Goal: Task Accomplishment & Management: Use online tool/utility

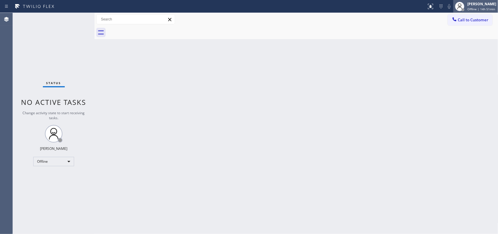
click at [470, 5] on div "[PERSON_NAME]" at bounding box center [481, 3] width 29 height 5
click at [475, 7] on span "Offline | 14h 57min" at bounding box center [481, 9] width 28 height 4
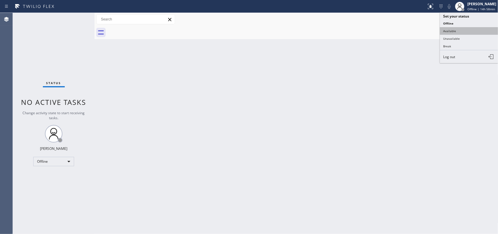
click at [470, 31] on button "Available" at bounding box center [469, 31] width 58 height 8
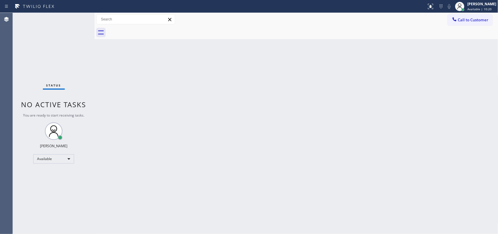
click at [74, 17] on div "Status No active tasks You are ready to start receiving tasks. [PERSON_NAME] Av…" at bounding box center [54, 123] width 82 height 221
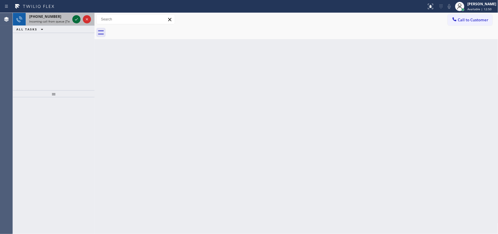
click at [75, 19] on icon at bounding box center [76, 19] width 7 height 7
click at [77, 17] on icon at bounding box center [76, 19] width 7 height 7
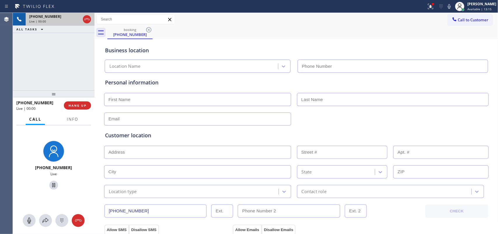
type input "(689) 302-4375"
click at [71, 118] on span "Info" at bounding box center [72, 118] width 11 height 5
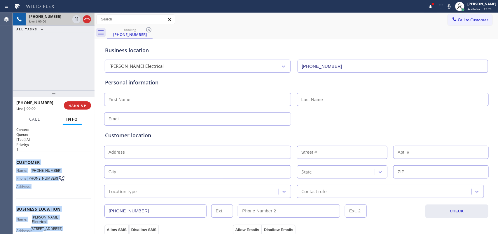
drag, startPoint x: 57, startPoint y: 174, endPoint x: 19, endPoint y: 158, distance: 40.7
click at [18, 159] on div "Context Queue: [Test] All Priority: 1 Customer Name: (856) 783-9332 Phone: (856…" at bounding box center [53, 211] width 75 height 169
copy div "ustomer Name: (856) 783-9332 Phone: (856) 783-9332 Address: Business location N…"
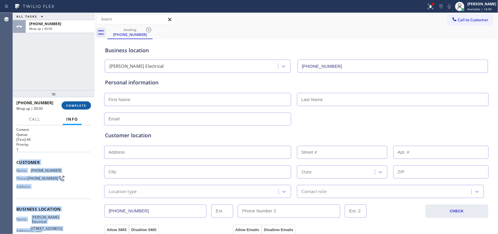
click at [83, 104] on span "COMPLETE" at bounding box center [76, 105] width 20 height 4
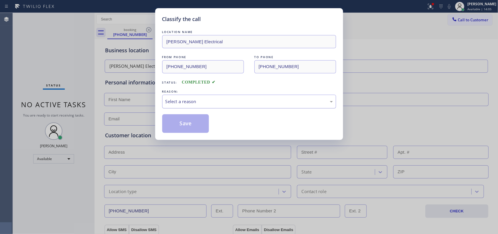
click at [242, 101] on div "Select a reason" at bounding box center [248, 101] width 167 height 7
click at [181, 125] on button "Save" at bounding box center [185, 123] width 47 height 19
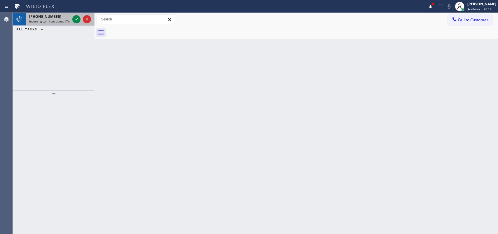
click at [74, 15] on div at bounding box center [81, 19] width 21 height 13
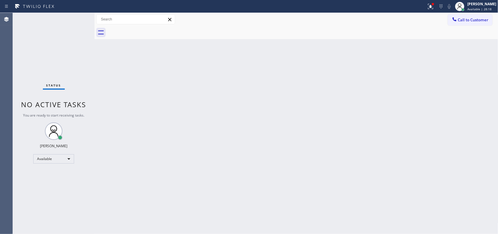
click at [75, 18] on div "Status No active tasks You are ready to start receiving tasks. [PERSON_NAME] Av…" at bounding box center [54, 123] width 82 height 221
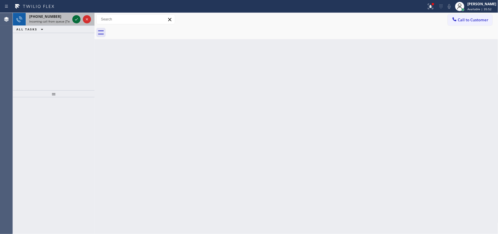
click at [78, 18] on icon at bounding box center [76, 19] width 3 height 2
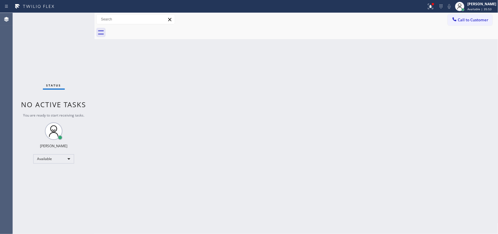
click at [76, 19] on div "Status No active tasks You are ready to start receiving tasks. [PERSON_NAME] Av…" at bounding box center [54, 123] width 82 height 221
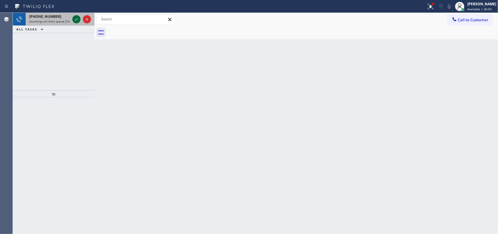
click at [76, 19] on icon at bounding box center [76, 19] width 7 height 7
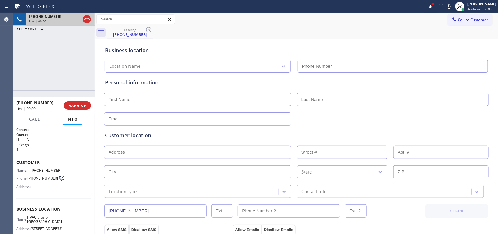
type input "(305) 699-6896"
click at [81, 107] on button "HANG UP" at bounding box center [77, 105] width 27 height 8
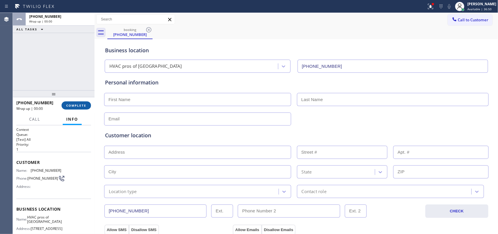
click at [81, 107] on button "COMPLETE" at bounding box center [76, 105] width 29 height 8
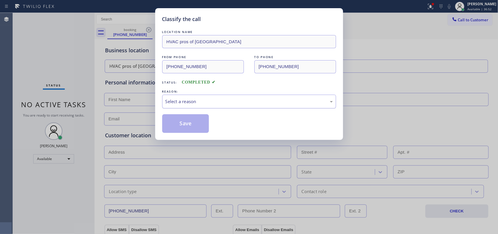
click at [273, 99] on div "Select a reason" at bounding box center [248, 101] width 167 height 7
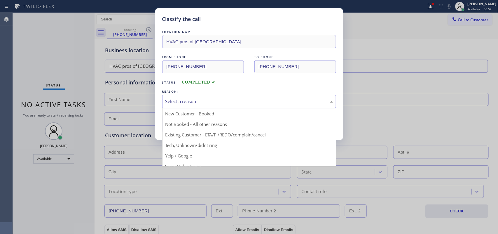
scroll to position [40, 0]
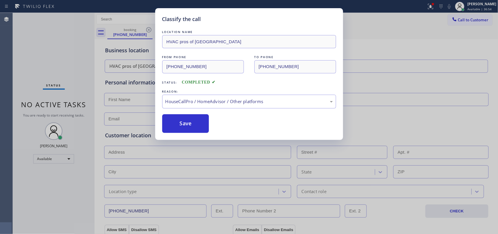
click at [25, 108] on div "Classify the call LOCATION NAME HVAC pros of Miami FROM PHONE (561) 260-7205 TO…" at bounding box center [249, 117] width 498 height 234
click at [190, 119] on button "Save" at bounding box center [185, 123] width 47 height 19
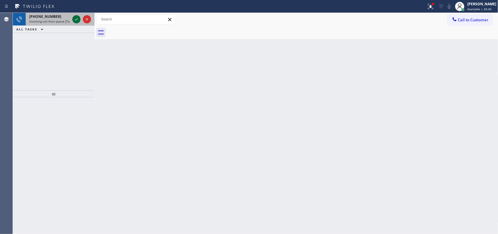
click at [75, 18] on icon at bounding box center [76, 19] width 7 height 7
click at [73, 20] on icon at bounding box center [76, 19] width 7 height 7
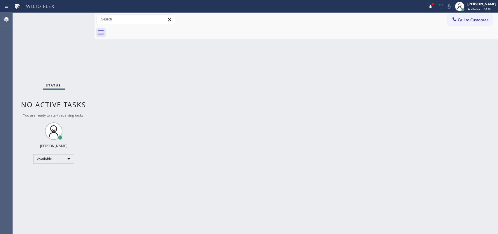
click at [75, 20] on div "Status No active tasks You are ready to start receiving tasks. [PERSON_NAME] Av…" at bounding box center [54, 123] width 82 height 221
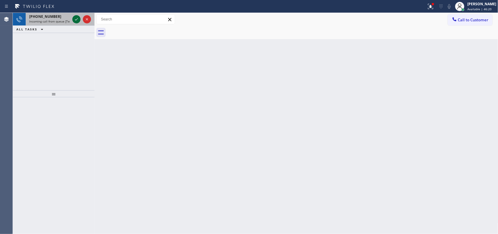
click at [75, 18] on icon at bounding box center [76, 19] width 7 height 7
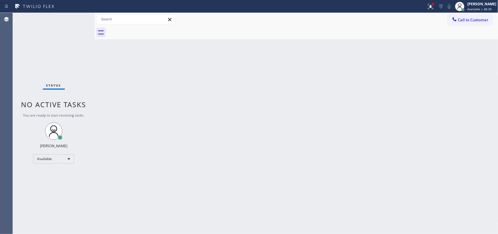
click at [75, 19] on div "Status No active tasks You are ready to start receiving tasks. [PERSON_NAME] Av…" at bounding box center [54, 123] width 82 height 221
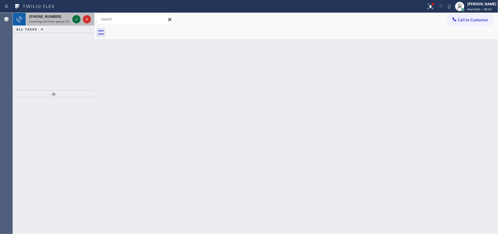
click at [75, 18] on icon at bounding box center [76, 19] width 7 height 7
click at [75, 17] on icon at bounding box center [76, 19] width 7 height 7
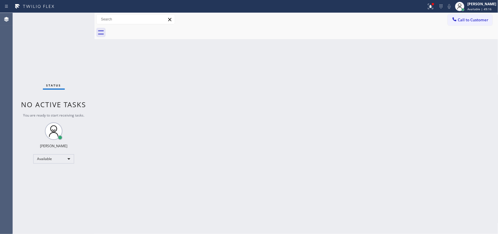
click at [79, 23] on div "Status No active tasks You are ready to start receiving tasks. [PERSON_NAME] Av…" at bounding box center [54, 123] width 82 height 221
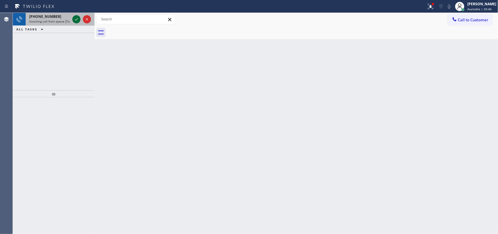
click at [75, 20] on icon at bounding box center [76, 19] width 7 height 7
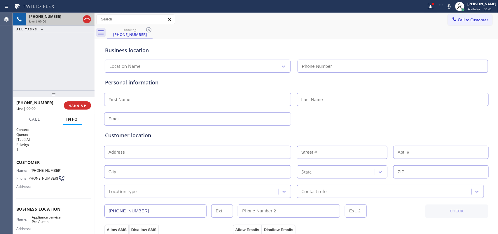
type input "(512) 943-7443"
click at [37, 118] on span "Call" at bounding box center [34, 118] width 11 height 5
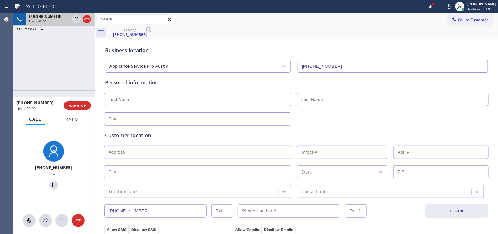
click at [71, 116] on span "Info" at bounding box center [72, 118] width 11 height 5
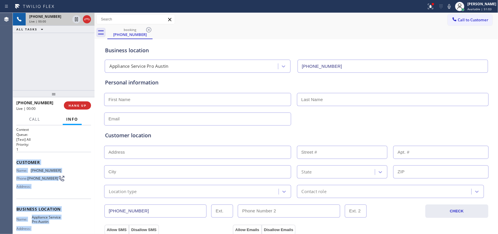
drag, startPoint x: 61, startPoint y: 179, endPoint x: 15, endPoint y: 157, distance: 50.5
click at [15, 157] on div "Context Queue: [Test] All Priority: 1 Customer Name: (210) 399-6089 Phone: (210…" at bounding box center [54, 179] width 82 height 109
copy div "Customer Name: (210) 399-6089 Phone: (210) 399-6089 Address: Business location …"
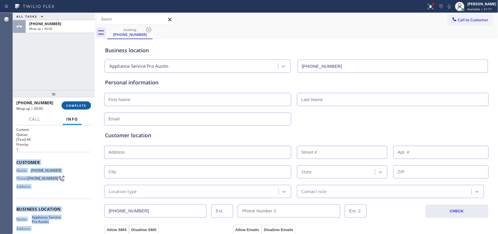
click at [81, 107] on span "COMPLETE" at bounding box center [76, 105] width 20 height 4
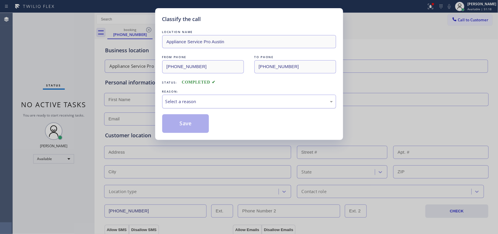
click at [179, 97] on div "Select a reason" at bounding box center [249, 101] width 174 height 14
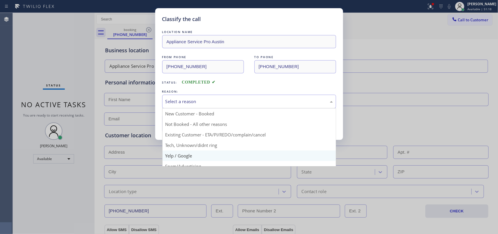
scroll to position [40, 0]
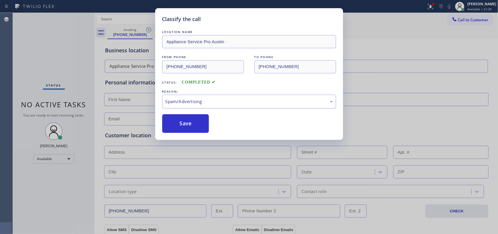
click at [186, 98] on div "Spam/Advertising" at bounding box center [249, 101] width 174 height 14
drag, startPoint x: 190, startPoint y: 145, endPoint x: 180, endPoint y: 126, distance: 21.2
click at [178, 123] on button "Save" at bounding box center [185, 123] width 47 height 19
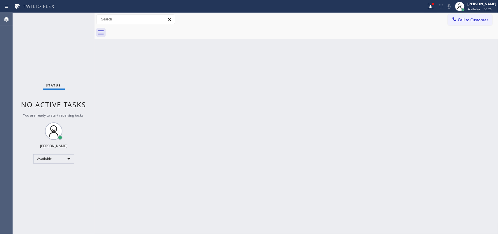
click at [126, 131] on div "Back to Dashboard Change Sender ID Customers Technicians Select a contact Outbo…" at bounding box center [296, 123] width 404 height 221
click at [235, 37] on div at bounding box center [302, 32] width 391 height 13
click at [234, 37] on div at bounding box center [302, 32] width 391 height 13
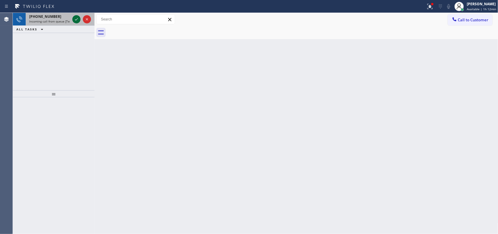
click at [78, 17] on icon at bounding box center [76, 19] width 7 height 7
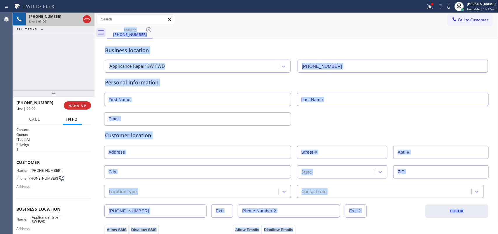
type input "[PHONE_NUMBER]"
click at [79, 104] on span "HANG UP" at bounding box center [78, 105] width 18 height 4
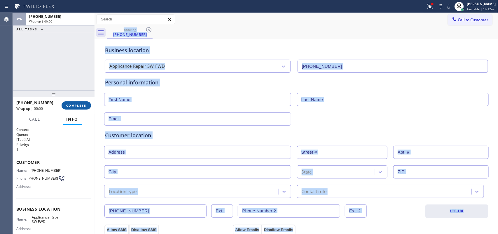
click at [79, 104] on span "COMPLETE" at bounding box center [76, 105] width 20 height 4
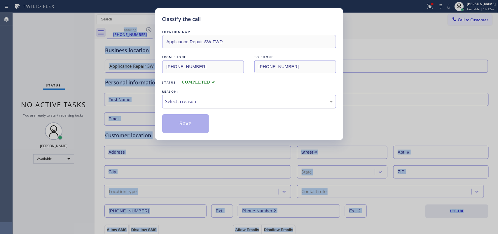
click at [224, 95] on div "Select a reason" at bounding box center [249, 101] width 174 height 14
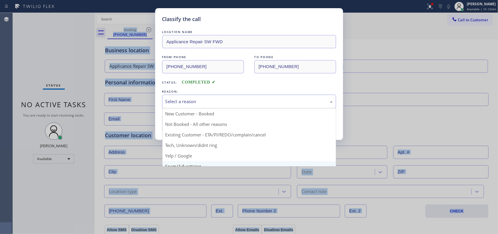
scroll to position [40, 0]
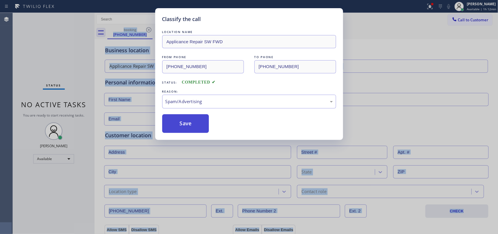
drag, startPoint x: 195, startPoint y: 128, endPoint x: 189, endPoint y: 119, distance: 10.8
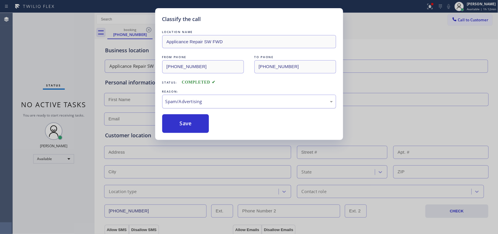
drag, startPoint x: 188, startPoint y: 118, endPoint x: 212, endPoint y: 95, distance: 33.4
click at [188, 118] on button "Save" at bounding box center [185, 123] width 47 height 19
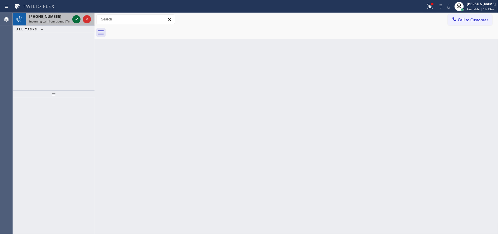
click at [73, 19] on icon at bounding box center [76, 19] width 7 height 7
click at [75, 21] on icon at bounding box center [76, 19] width 7 height 7
drag, startPoint x: 77, startPoint y: 20, endPoint x: 45, endPoint y: 146, distance: 129.5
click at [45, 146] on div "+13052906470 Incoming call from queue [Test] All ALL TASKS ALL TASKS ACTIVE TAS…" at bounding box center [54, 123] width 82 height 221
click at [77, 20] on icon at bounding box center [76, 19] width 7 height 7
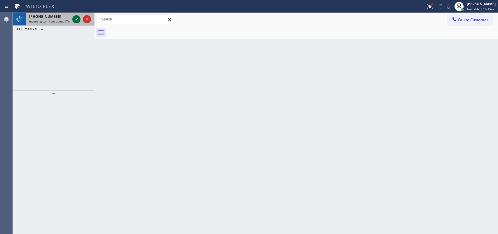
click at [76, 18] on icon at bounding box center [76, 19] width 7 height 7
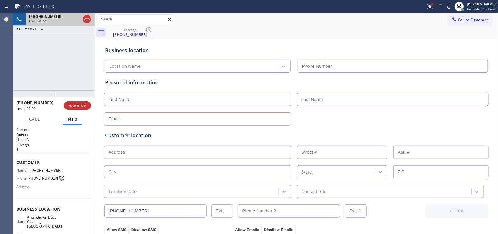
type input "(949) 245-6335"
click at [72, 110] on div "+13044868208 Live | 00:00 HANG UP" at bounding box center [53, 105] width 75 height 15
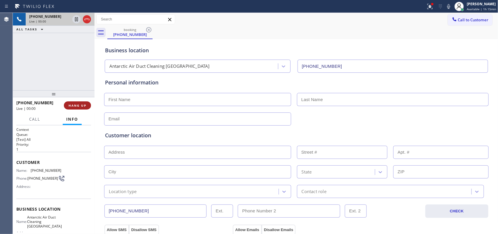
click at [75, 107] on span "HANG UP" at bounding box center [78, 105] width 18 height 4
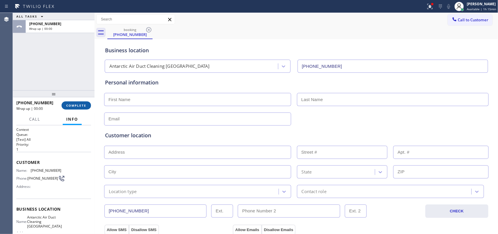
click at [87, 105] on button "COMPLETE" at bounding box center [76, 105] width 29 height 8
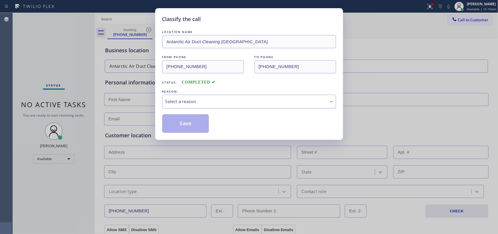
click at [213, 99] on div "Select a reason" at bounding box center [248, 101] width 167 height 7
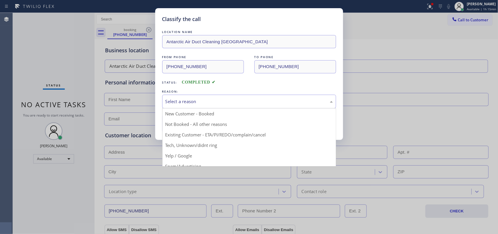
scroll to position [40, 0]
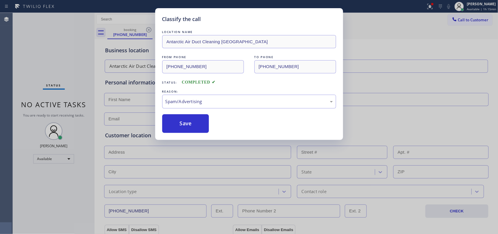
click at [193, 127] on button "Save" at bounding box center [185, 123] width 47 height 19
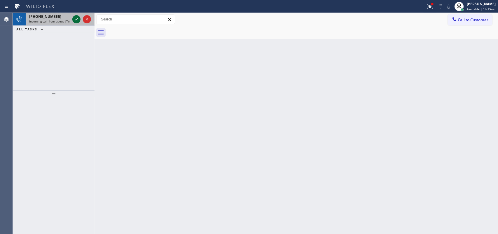
click at [76, 20] on icon at bounding box center [76, 19] width 7 height 7
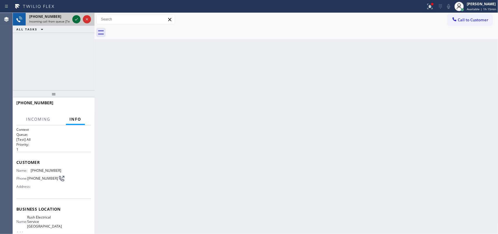
click at [76, 20] on icon at bounding box center [76, 19] width 7 height 7
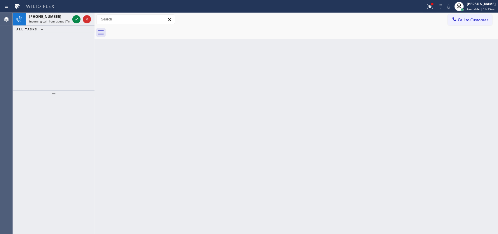
click at [76, 20] on icon at bounding box center [76, 19] width 7 height 7
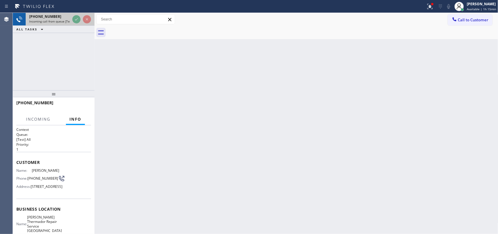
click at [55, 22] on span "Incoming call from queue [Test] All" at bounding box center [53, 21] width 48 height 4
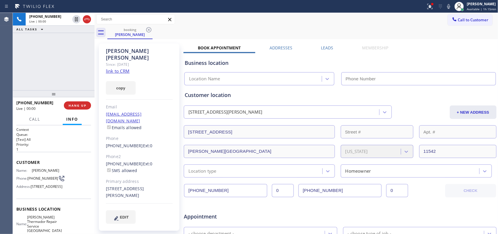
type input "(631) 201-5239"
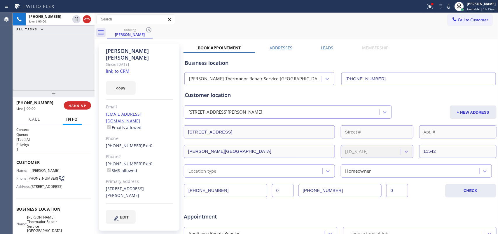
click at [123, 68] on link "link to CRM" at bounding box center [118, 71] width 24 height 6
click at [35, 120] on span "Call" at bounding box center [34, 118] width 11 height 5
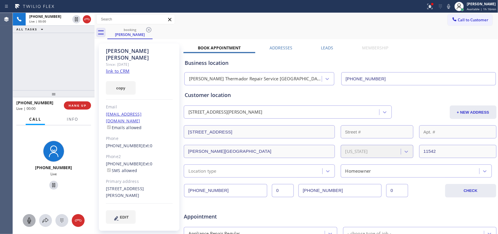
click at [27, 221] on icon at bounding box center [29, 220] width 7 height 7
click at [52, 184] on icon at bounding box center [53, 185] width 3 height 4
click at [25, 218] on div at bounding box center [29, 220] width 13 height 7
click at [53, 186] on icon at bounding box center [53, 184] width 7 height 7
click at [27, 222] on icon at bounding box center [29, 220] width 7 height 7
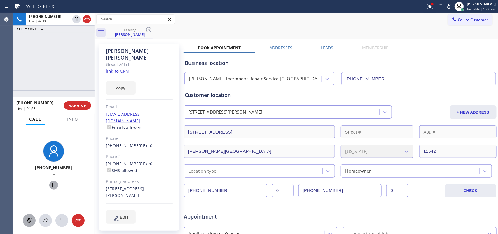
click at [29, 221] on icon at bounding box center [28, 220] width 3 height 6
click at [27, 219] on icon at bounding box center [29, 220] width 7 height 7
click at [28, 222] on icon at bounding box center [29, 220] width 7 height 7
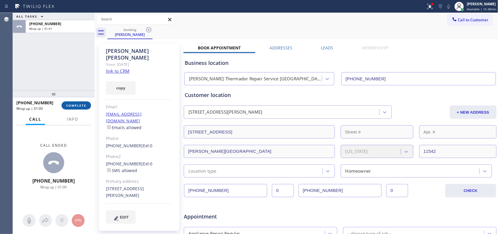
click at [82, 106] on span "COMPLETE" at bounding box center [76, 105] width 20 height 4
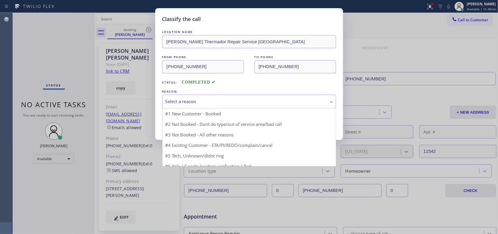
click at [207, 104] on div "Select a reason" at bounding box center [248, 101] width 167 height 7
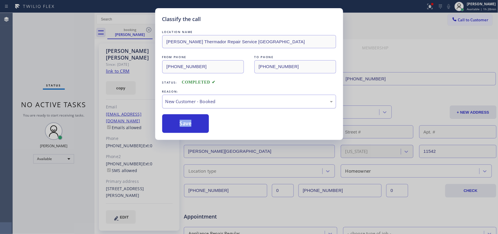
drag, startPoint x: 213, startPoint y: 117, endPoint x: 229, endPoint y: 101, distance: 22.5
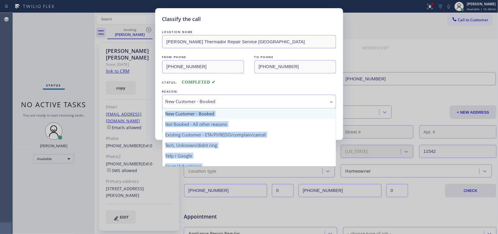
click at [229, 101] on div "New Customer - Booked" at bounding box center [248, 101] width 167 height 7
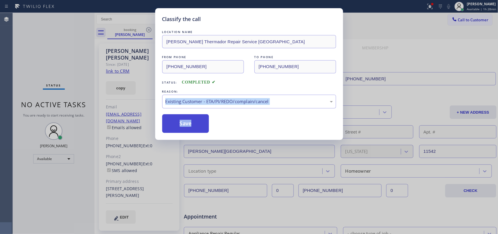
click at [193, 121] on button "Save" at bounding box center [185, 123] width 47 height 19
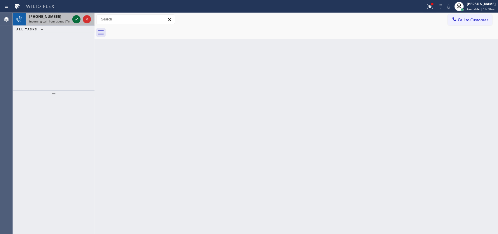
click at [77, 22] on icon at bounding box center [76, 19] width 7 height 7
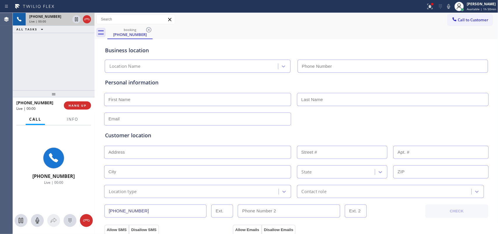
type input "(833) 605-6224"
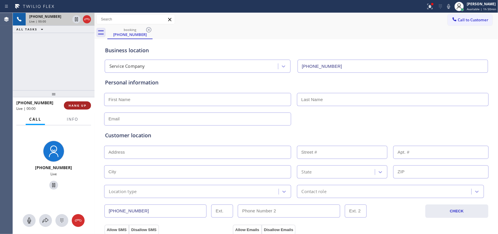
click at [83, 106] on span "HANG UP" at bounding box center [78, 105] width 18 height 4
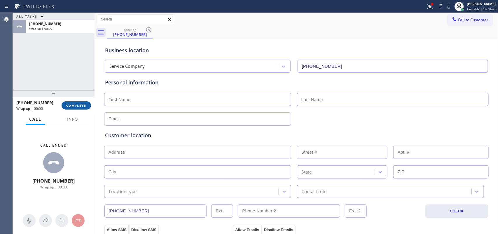
click at [82, 106] on span "COMPLETE" at bounding box center [76, 105] width 20 height 4
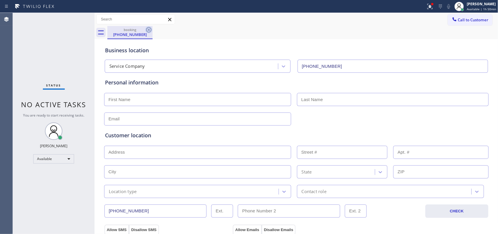
click at [149, 28] on icon at bounding box center [148, 29] width 7 height 7
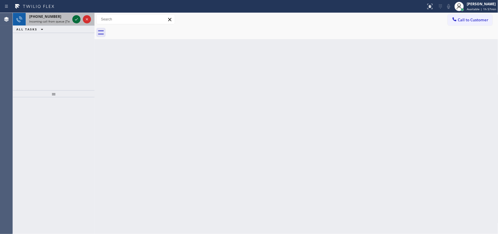
click at [75, 16] on icon at bounding box center [76, 19] width 7 height 7
click at [75, 20] on icon at bounding box center [76, 19] width 7 height 7
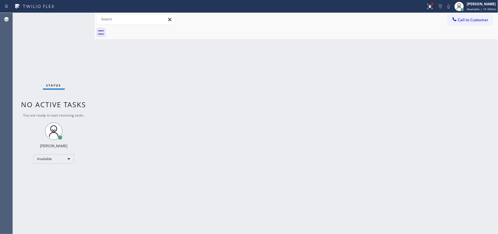
click at [75, 17] on div "Status No active tasks You are ready to start receiving tasks. [PERSON_NAME] Av…" at bounding box center [54, 123] width 82 height 221
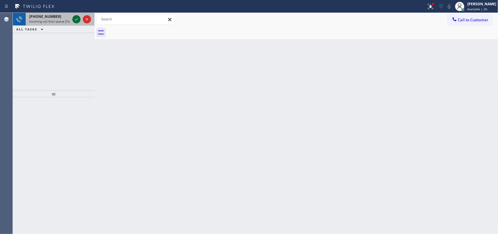
click at [74, 20] on icon at bounding box center [76, 19] width 7 height 7
click at [76, 16] on icon at bounding box center [76, 19] width 7 height 7
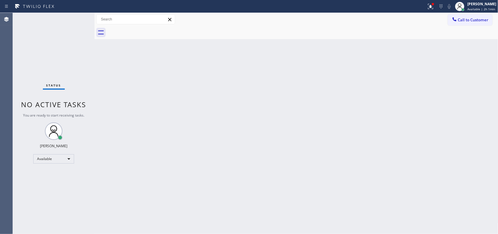
click at [76, 17] on div "Status No active tasks You are ready to start receiving tasks. [PERSON_NAME] Av…" at bounding box center [54, 123] width 82 height 221
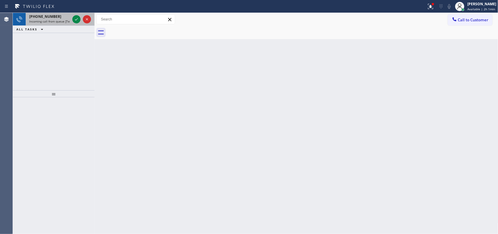
drag, startPoint x: 73, startPoint y: 13, endPoint x: 73, endPoint y: 20, distance: 6.4
click at [74, 14] on div at bounding box center [81, 19] width 21 height 13
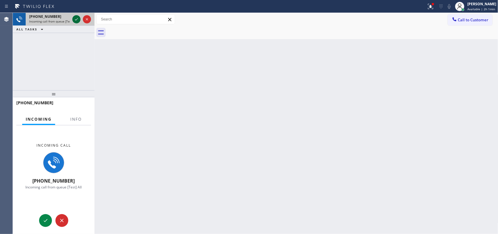
click at [75, 20] on icon at bounding box center [76, 19] width 7 height 7
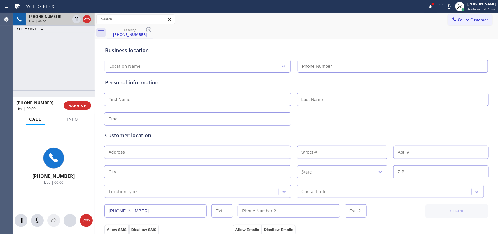
type input "[PHONE_NUMBER]"
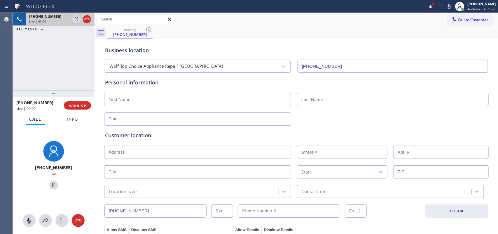
drag, startPoint x: 73, startPoint y: 119, endPoint x: 64, endPoint y: 132, distance: 15.3
click at [73, 119] on span "Info" at bounding box center [72, 118] width 11 height 5
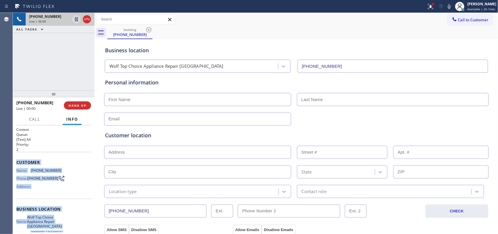
drag, startPoint x: 56, startPoint y: 178, endPoint x: 15, endPoint y: 160, distance: 44.9
click at [15, 160] on div "Context Queue: [Test] All Priority: 2 Customer Name: [PHONE_NUMBER] Phone: [PHO…" at bounding box center [54, 179] width 82 height 109
copy div "Customer Name: [PHONE_NUMBER] Phone: [PHONE_NUMBER] Address: Business location …"
click at [85, 105] on span "HANG UP" at bounding box center [78, 105] width 18 height 4
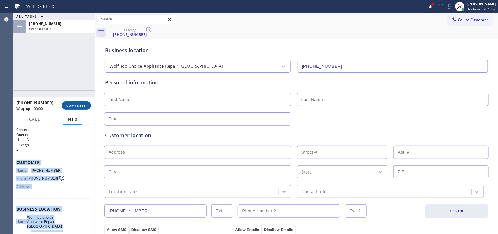
click at [85, 105] on span "COMPLETE" at bounding box center [76, 105] width 20 height 4
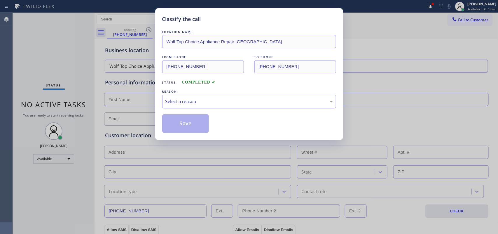
click at [213, 101] on div "Select a reason" at bounding box center [248, 101] width 167 height 7
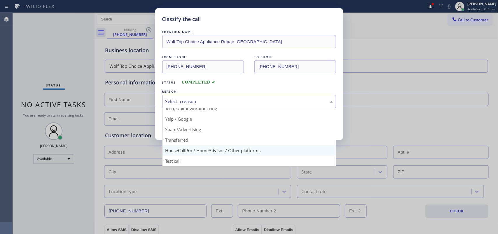
scroll to position [3, 0]
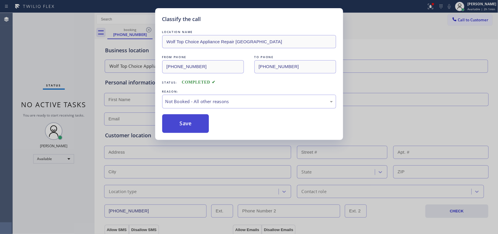
click at [204, 121] on button "Save" at bounding box center [185, 123] width 47 height 19
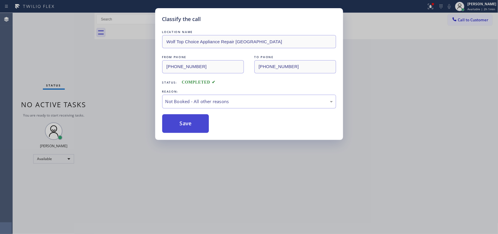
click at [201, 123] on button "Save" at bounding box center [185, 123] width 47 height 19
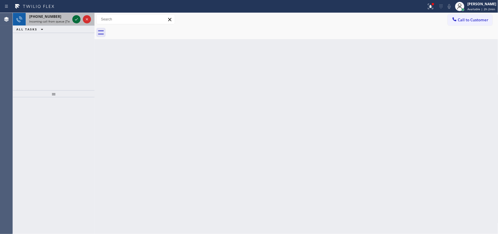
click at [75, 18] on icon at bounding box center [76, 19] width 7 height 7
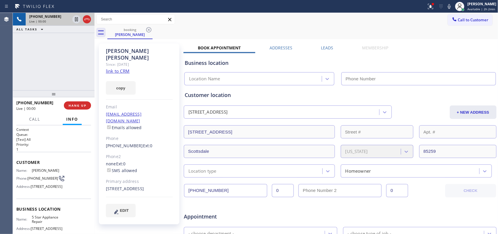
type input "[PHONE_NUMBER]"
click at [125, 68] on link "link to CRM" at bounding box center [118, 71] width 24 height 6
click at [37, 118] on span "Call" at bounding box center [34, 118] width 11 height 5
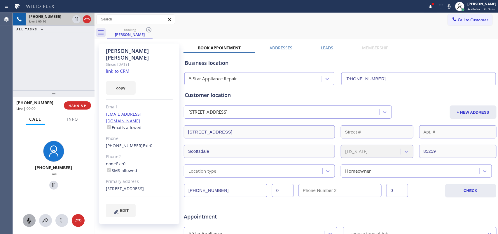
click at [29, 219] on icon at bounding box center [29, 220] width 7 height 7
click at [50, 183] on icon at bounding box center [53, 184] width 7 height 7
drag, startPoint x: 29, startPoint y: 222, endPoint x: 48, endPoint y: 197, distance: 30.7
click at [29, 222] on icon at bounding box center [29, 220] width 7 height 7
click at [52, 183] on icon at bounding box center [54, 185] width 4 height 4
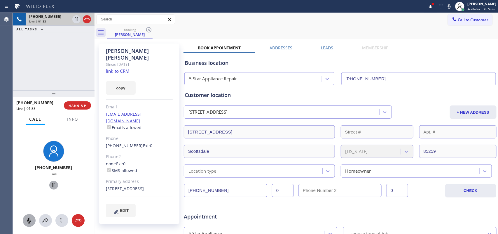
scroll to position [187, 0]
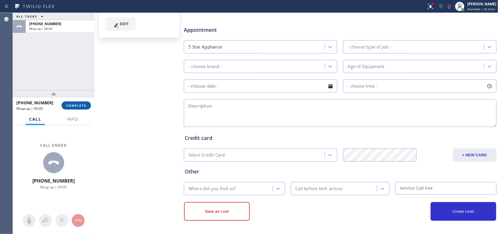
click at [75, 104] on span "COMPLETE" at bounding box center [76, 105] width 20 height 4
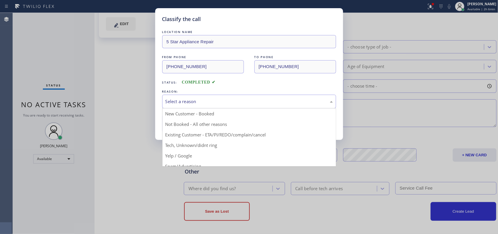
click at [247, 103] on div "Select a reason" at bounding box center [248, 101] width 167 height 7
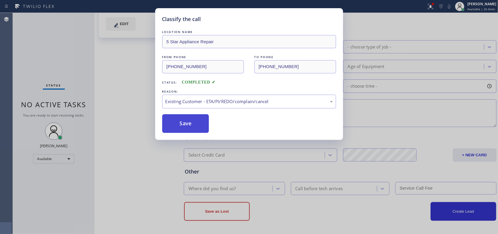
click at [191, 121] on button "Save" at bounding box center [185, 123] width 47 height 19
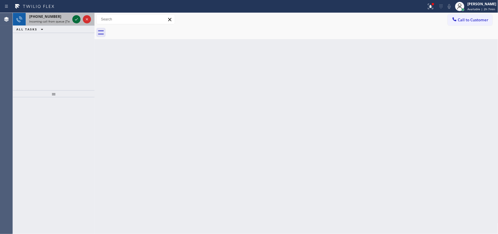
click at [77, 18] on icon at bounding box center [76, 19] width 3 height 2
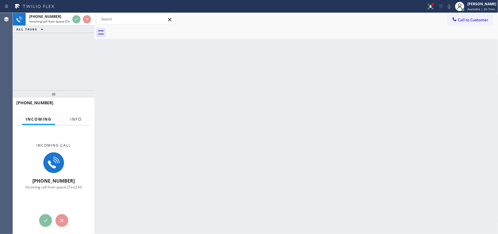
click at [75, 119] on span "Info" at bounding box center [75, 118] width 11 height 5
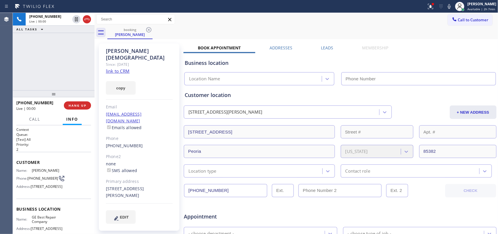
type input "[PHONE_NUMBER]"
click at [122, 68] on link "link to CRM" at bounding box center [118, 71] width 24 height 6
click at [37, 117] on span "Call" at bounding box center [34, 118] width 11 height 5
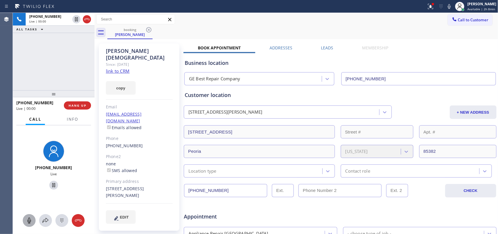
click at [29, 220] on icon at bounding box center [29, 220] width 7 height 7
click at [52, 185] on icon at bounding box center [53, 185] width 3 height 4
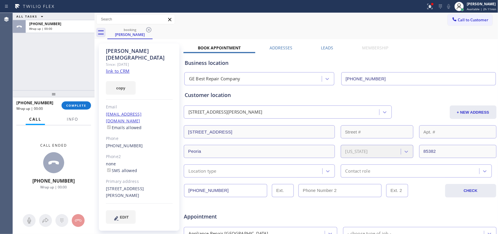
drag, startPoint x: 24, startPoint y: 65, endPoint x: 53, endPoint y: 42, distance: 36.9
click at [24, 65] on div "ALL TASKS ALL TASKS ACTIVE TASKS TASKS IN WRAP UP [PHONE_NUMBER] Wrap up | 00:00" at bounding box center [54, 51] width 82 height 77
click at [80, 106] on span "COMPLETE" at bounding box center [76, 105] width 20 height 4
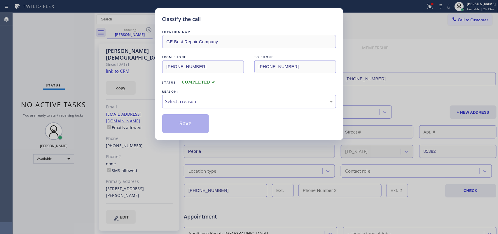
click at [234, 103] on div "Select a reason" at bounding box center [248, 101] width 167 height 7
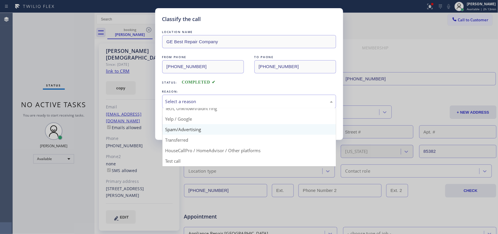
scroll to position [3, 0]
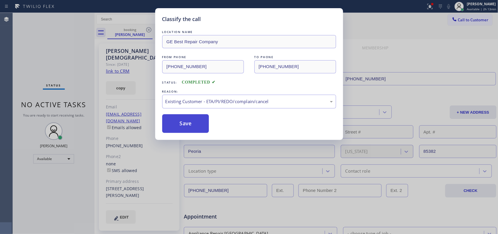
click at [197, 126] on button "Save" at bounding box center [185, 123] width 47 height 19
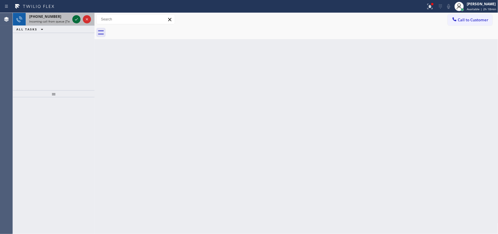
click at [76, 19] on icon at bounding box center [76, 19] width 7 height 7
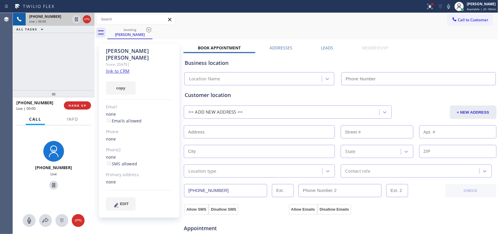
type input "[PHONE_NUMBER]"
click at [120, 68] on link "link to CRM" at bounding box center [118, 71] width 24 height 6
click at [29, 221] on icon at bounding box center [28, 220] width 3 height 6
click at [51, 184] on icon at bounding box center [53, 184] width 7 height 7
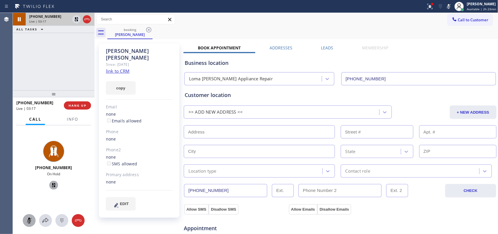
scroll to position [109, 0]
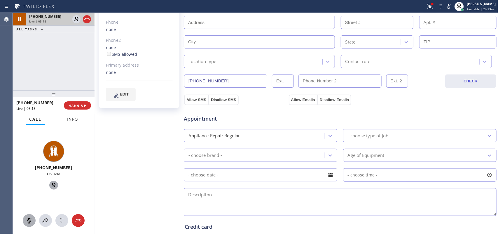
click at [77, 115] on button "Info" at bounding box center [72, 118] width 18 height 11
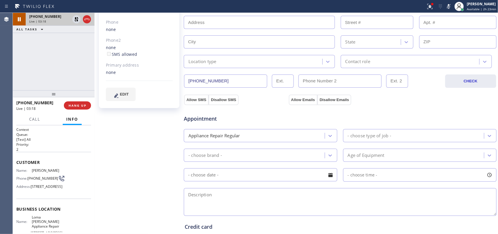
scroll to position [36, 0]
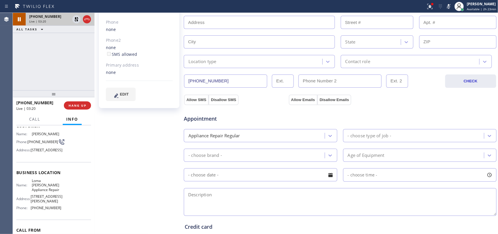
drag, startPoint x: 51, startPoint y: 160, endPoint x: 31, endPoint y: 151, distance: 21.9
click at [31, 151] on span "[STREET_ADDRESS]" at bounding box center [47, 150] width 32 height 4
copy span "[STREET_ADDRESS]"
click at [38, 118] on span "Call" at bounding box center [34, 118] width 11 height 5
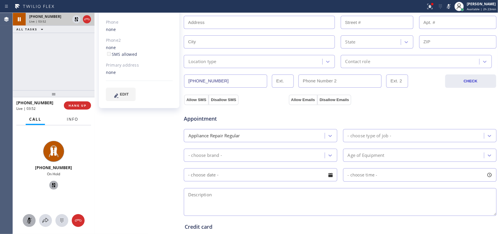
click at [77, 120] on span "Info" at bounding box center [72, 118] width 11 height 5
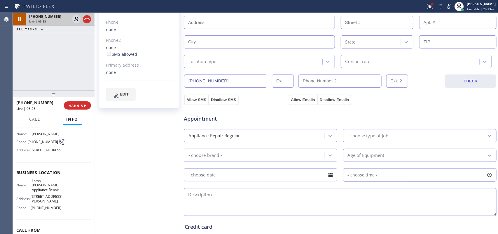
scroll to position [78, 0]
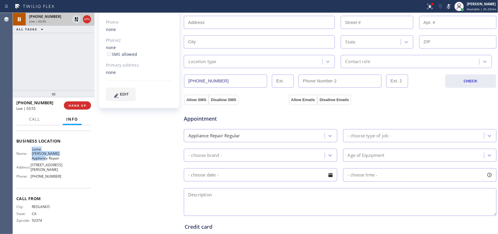
drag, startPoint x: 41, startPoint y: 158, endPoint x: 31, endPoint y: 150, distance: 13.3
click at [32, 150] on span "Loma [PERSON_NAME] Appliance Repair" at bounding box center [46, 153] width 29 height 13
copy span "Loma [PERSON_NAME] Appliance Repair"
click at [38, 118] on span "Call" at bounding box center [34, 118] width 11 height 5
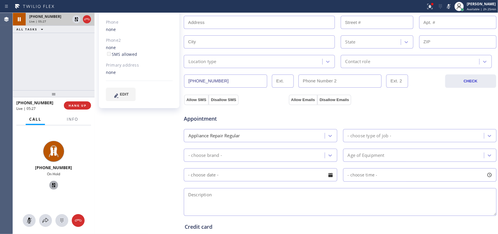
drag, startPoint x: 27, startPoint y: 219, endPoint x: 46, endPoint y: 192, distance: 33.5
click at [28, 218] on icon at bounding box center [29, 220] width 7 height 7
click at [51, 184] on icon at bounding box center [53, 184] width 7 height 7
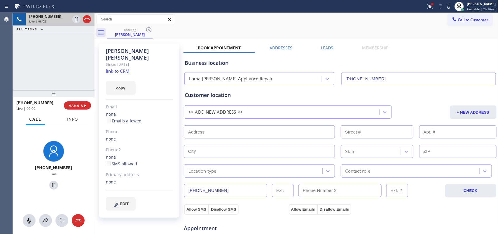
drag, startPoint x: 79, startPoint y: 119, endPoint x: 78, endPoint y: 136, distance: 17.5
click at [79, 119] on button "Info" at bounding box center [72, 118] width 18 height 11
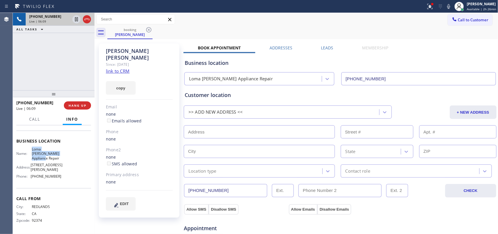
scroll to position [5, 0]
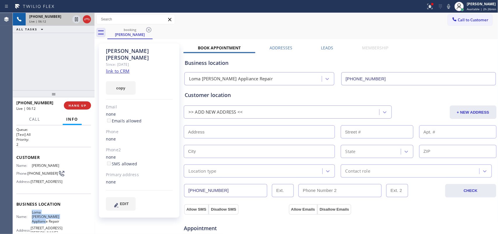
drag, startPoint x: 48, startPoint y: 192, endPoint x: 37, endPoint y: 190, distance: 11.8
click at [37, 183] on span "[STREET_ADDRESS]" at bounding box center [47, 181] width 32 height 4
copy span "92373"
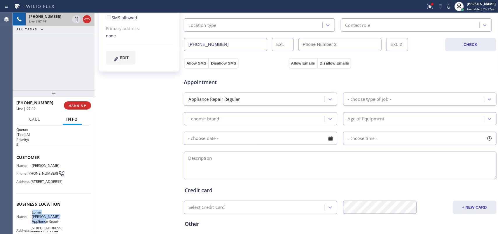
scroll to position [36, 0]
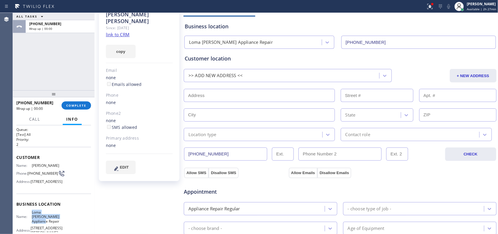
drag, startPoint x: 122, startPoint y: 158, endPoint x: 334, endPoint y: 131, distance: 213.2
click at [122, 165] on span "EDIT" at bounding box center [124, 167] width 9 height 4
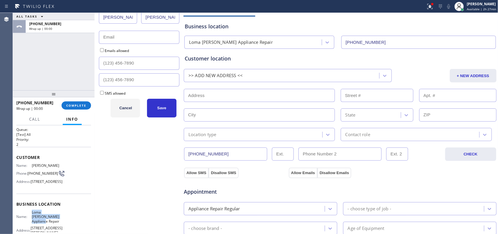
scroll to position [0, 0]
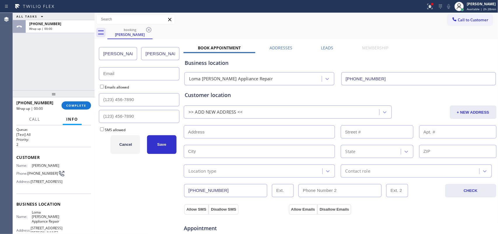
click at [128, 74] on input "text" at bounding box center [139, 73] width 80 height 13
paste input "[EMAIL_ADDRESS][DOMAIN_NAME]"
type input "[EMAIL_ADDRESS][DOMAIN_NAME]"
click at [101, 87] on input "Emails allowed" at bounding box center [102, 87] width 4 height 4
checkbox input "true"
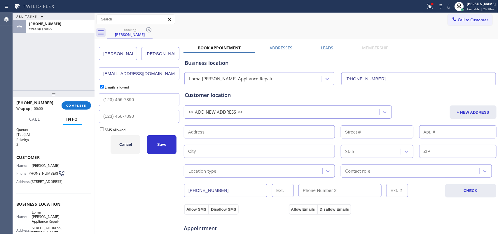
scroll to position [73, 0]
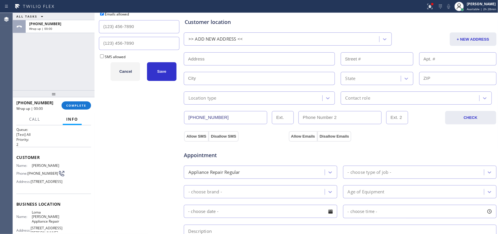
drag, startPoint x: 226, startPoint y: 120, endPoint x: 184, endPoint y: 114, distance: 42.1
click at [184, 114] on input "[PHONE_NUMBER]" at bounding box center [225, 117] width 83 height 13
click at [134, 28] on input "(___) ___-____" at bounding box center [139, 26] width 80 height 13
paste input "909) 307-9099"
type input "[PHONE_NUMBER]"
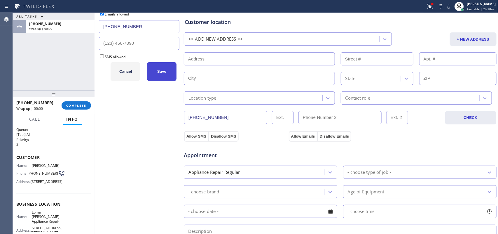
click at [167, 77] on button "Save" at bounding box center [161, 71] width 29 height 19
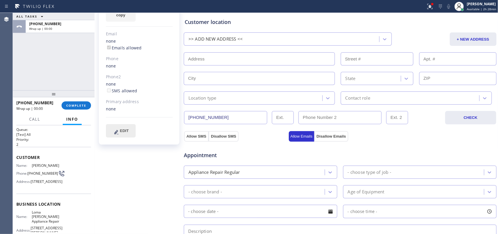
click at [125, 128] on span "EDIT" at bounding box center [124, 130] width 9 height 4
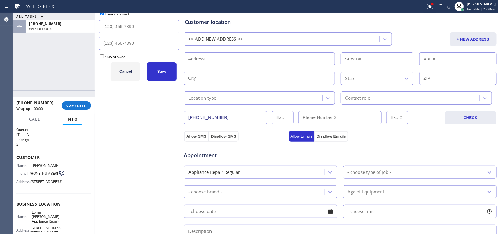
click at [101, 56] on input "SMS allowed" at bounding box center [102, 56] width 4 height 4
checkbox input "true"
click at [164, 69] on span "Save" at bounding box center [161, 71] width 9 height 4
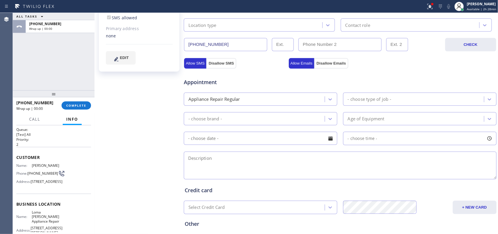
scroll to position [36, 0]
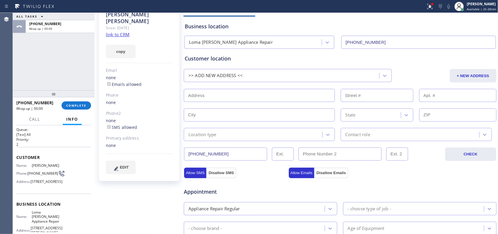
click at [284, 97] on input "text" at bounding box center [259, 95] width 151 height 13
paste input "[STREET_ADDRESS]"
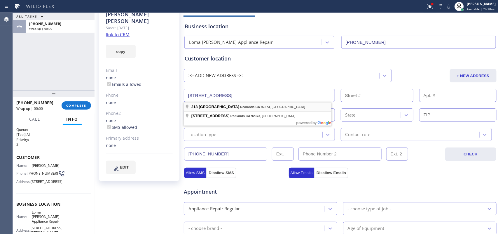
type input "[STREET_ADDRESS]"
type input "218"
type input "Redlands"
type input "92373"
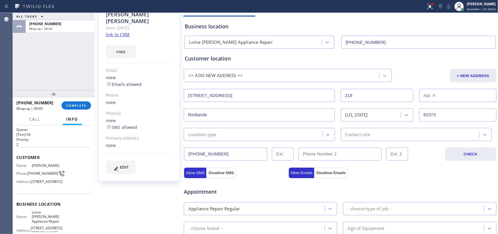
click at [327, 136] on icon at bounding box center [328, 135] width 6 height 6
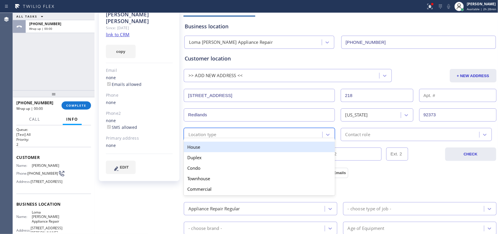
click at [301, 151] on div "House" at bounding box center [259, 146] width 151 height 10
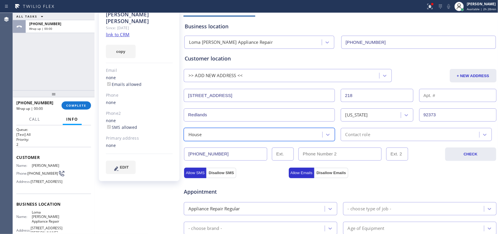
click at [363, 133] on div "Contact role" at bounding box center [357, 134] width 25 height 7
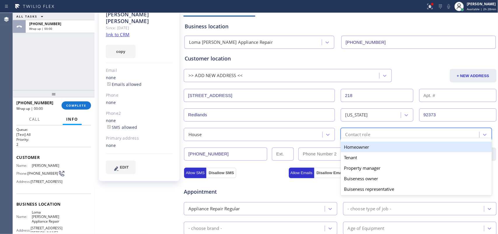
click at [354, 143] on div "Homeowner" at bounding box center [416, 146] width 151 height 10
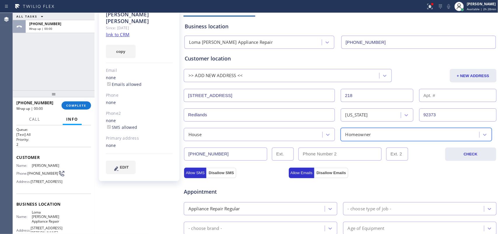
scroll to position [182, 0]
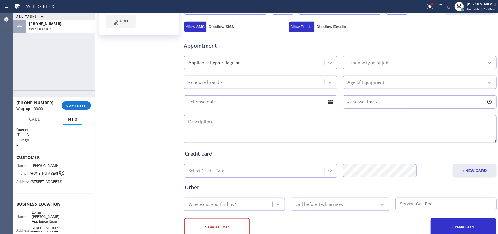
click at [359, 60] on div "- choose type of job -" at bounding box center [369, 62] width 43 height 7
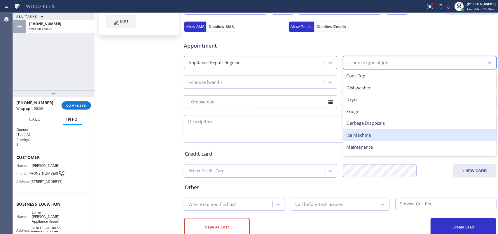
scroll to position [80, 0]
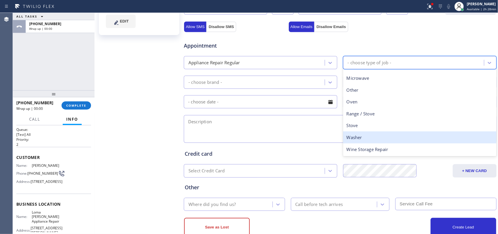
click at [368, 136] on div "Washer" at bounding box center [419, 137] width 153 height 12
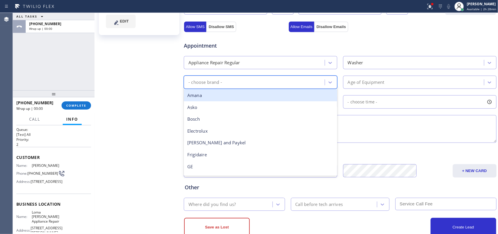
click at [309, 80] on div "- choose brand -" at bounding box center [254, 82] width 139 height 10
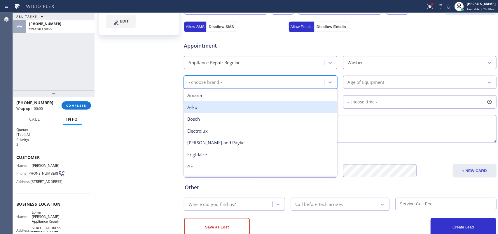
scroll to position [73, 0]
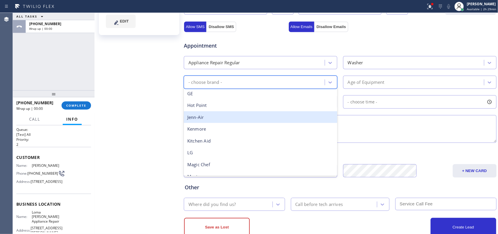
type input "w"
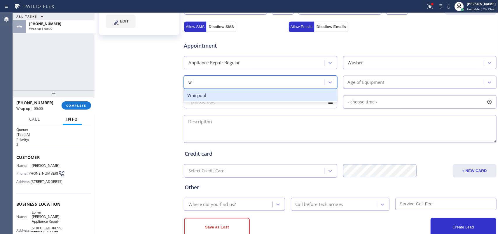
scroll to position [0, 0]
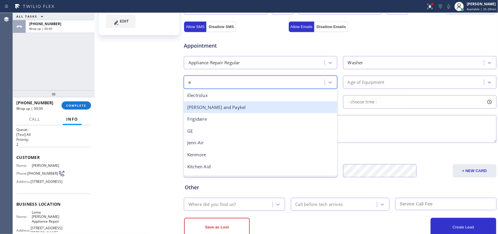
type input "el"
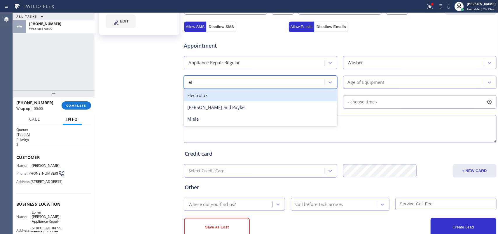
click at [212, 94] on div "Electrolux" at bounding box center [260, 95] width 153 height 12
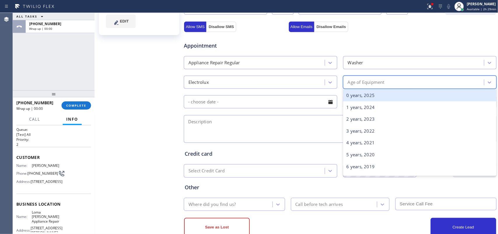
click at [380, 82] on div "Age of Equipment" at bounding box center [366, 82] width 37 height 7
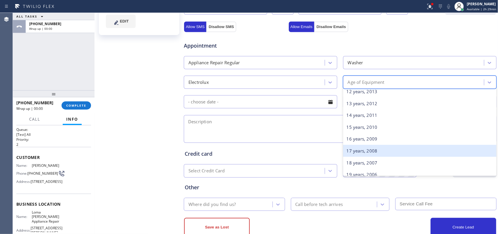
scroll to position [73, 0]
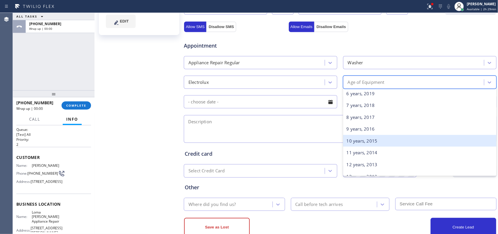
click at [364, 141] on div "10 years, 2015" at bounding box center [419, 141] width 153 height 12
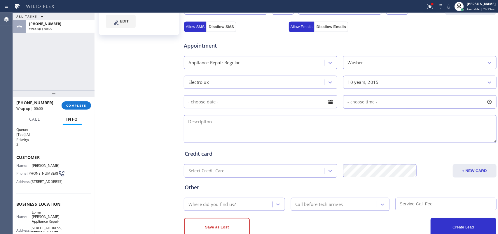
click at [330, 104] on div at bounding box center [330, 102] width 10 height 10
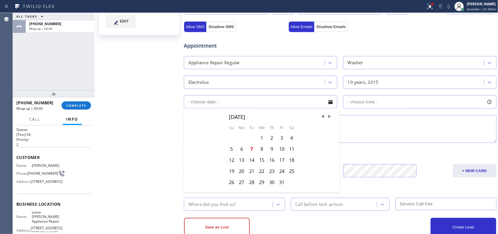
click at [251, 162] on div "14" at bounding box center [252, 159] width 10 height 11
type input "[DATE]"
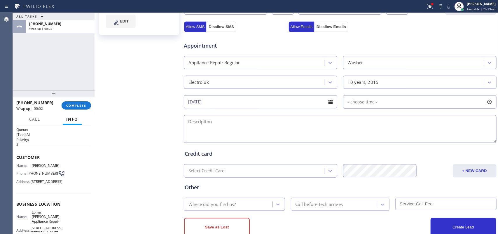
click at [485, 101] on div at bounding box center [489, 102] width 10 height 10
drag, startPoint x: 345, startPoint y: 139, endPoint x: 380, endPoint y: 136, distance: 35.1
click at [380, 136] on div at bounding box center [381, 137] width 7 height 12
click at [273, 126] on textarea at bounding box center [340, 129] width 313 height 28
click at [32, 80] on div "ALL TASKS ALL TASKS ACTIVE TASKS TASKS IN WRAP UP [PHONE_NUMBER] Wrap up | 02:35" at bounding box center [54, 51] width 82 height 77
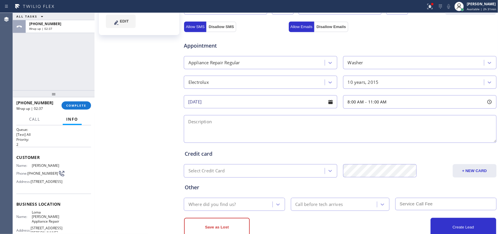
click at [303, 126] on textarea at bounding box center [340, 129] width 313 height 28
paste textarea "8-11/ $69 + $30/ Electrolux SBS washer frontload / [DEMOGRAPHIC_DATA]/ the wash…"
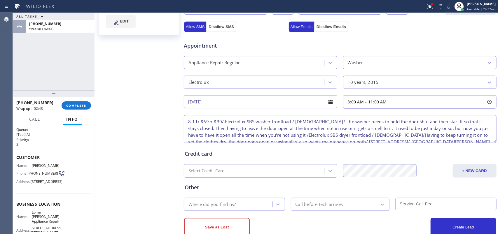
scroll to position [12, 0]
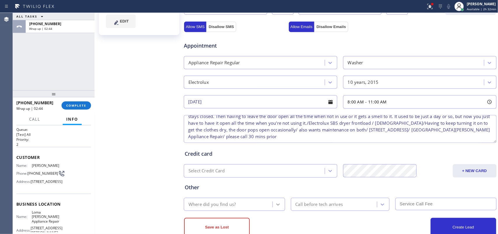
type textarea "8-11/ $69 + $30/ Electrolux SBS washer frontload / [DEMOGRAPHIC_DATA]/ the wash…"
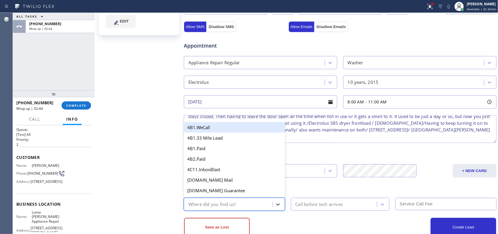
click at [278, 203] on div at bounding box center [278, 204] width 10 height 10
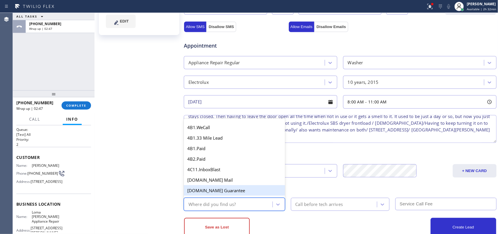
type input "g"
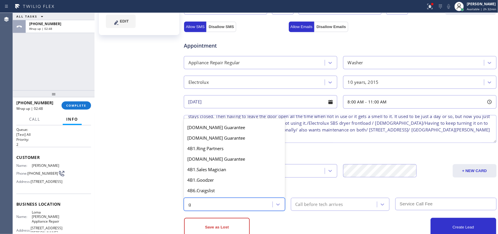
scroll to position [116, 0]
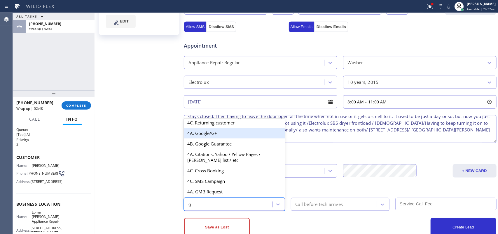
click at [222, 130] on div "4A. Google/G+" at bounding box center [234, 133] width 101 height 10
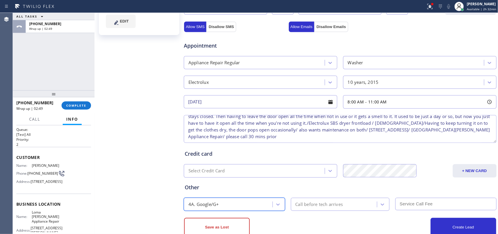
click at [325, 207] on div "Call before tech arrives" at bounding box center [319, 204] width 48 height 7
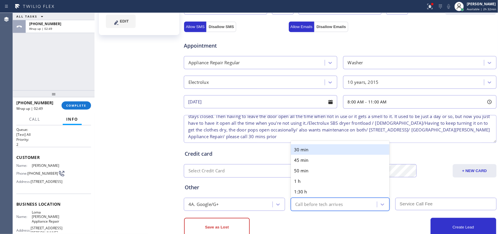
click at [324, 150] on div "30 min" at bounding box center [340, 149] width 99 height 10
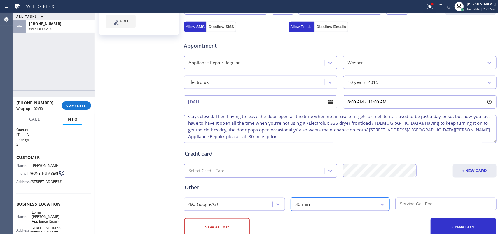
click at [453, 206] on input "text" at bounding box center [445, 203] width 101 height 13
click at [445, 203] on input "text" at bounding box center [445, 203] width 101 height 13
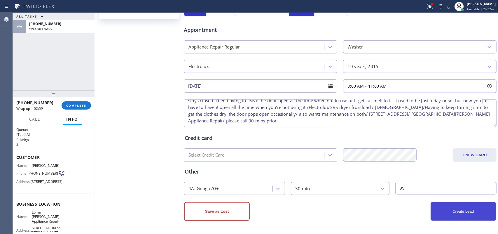
type input "99"
click at [453, 212] on button "Create Lead" at bounding box center [463, 211] width 66 height 19
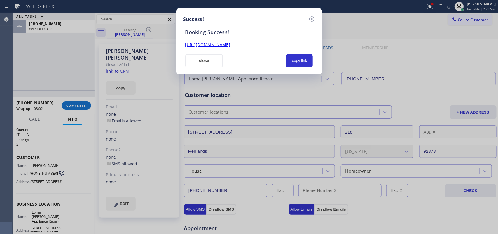
scroll to position [0, 0]
click at [298, 61] on button "copy link" at bounding box center [299, 60] width 27 height 13
click at [230, 44] on link "[URL][DOMAIN_NAME]" at bounding box center [207, 45] width 45 height 6
click at [204, 62] on button "close" at bounding box center [204, 60] width 38 height 13
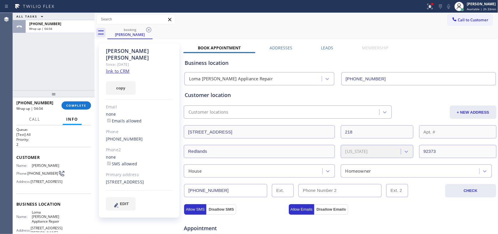
click at [212, 190] on input "[PHONE_NUMBER]" at bounding box center [225, 190] width 83 height 13
click at [85, 107] on button "COMPLETE" at bounding box center [76, 105] width 29 height 8
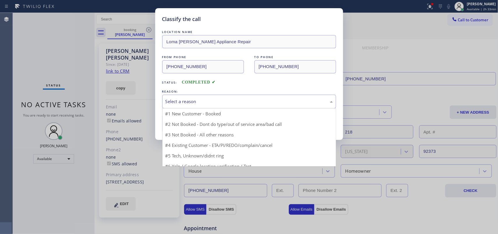
click at [207, 98] on div "Select a reason" at bounding box center [248, 101] width 167 height 7
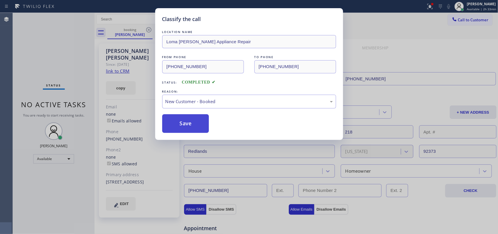
click at [189, 125] on button "Save" at bounding box center [185, 123] width 47 height 19
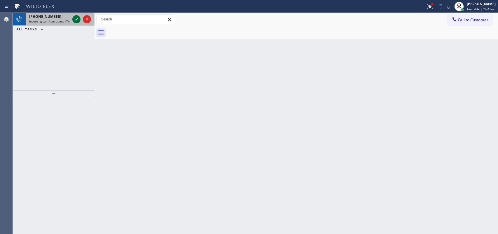
click at [75, 19] on icon at bounding box center [76, 19] width 7 height 7
click at [76, 19] on icon at bounding box center [76, 19] width 7 height 7
click at [77, 18] on icon at bounding box center [76, 19] width 3 height 2
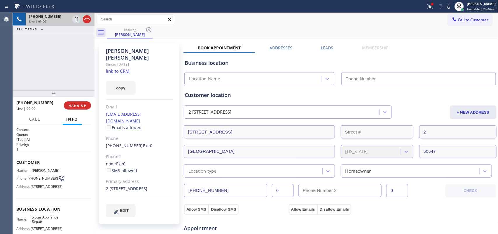
type input "[PHONE_NUMBER]"
click at [122, 68] on link "link to CRM" at bounding box center [118, 71] width 24 height 6
click at [50, 24] on div "[PHONE_NUMBER] Live | 00:00" at bounding box center [48, 19] width 45 height 13
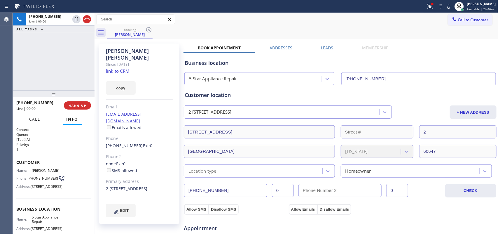
click at [40, 119] on span "Call" at bounding box center [34, 118] width 11 height 5
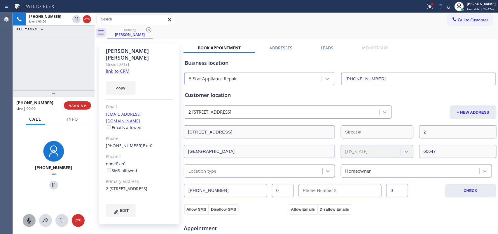
click at [27, 220] on icon at bounding box center [29, 220] width 7 height 7
click at [50, 185] on icon at bounding box center [53, 184] width 7 height 7
drag, startPoint x: 31, startPoint y: 222, endPoint x: 55, endPoint y: 188, distance: 41.7
click at [32, 222] on icon at bounding box center [29, 220] width 7 height 7
click at [53, 186] on icon at bounding box center [53, 184] width 7 height 7
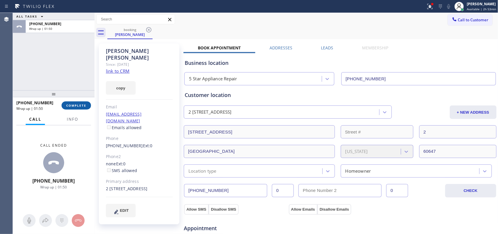
click at [83, 106] on span "COMPLETE" at bounding box center [76, 105] width 20 height 4
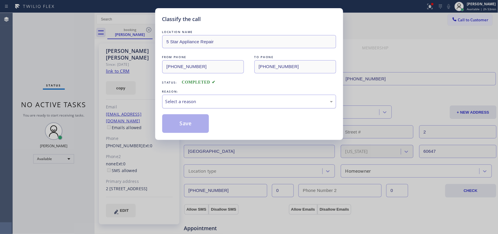
click at [213, 101] on div "Select a reason" at bounding box center [248, 101] width 167 height 7
click at [193, 125] on button "Save" at bounding box center [185, 123] width 47 height 19
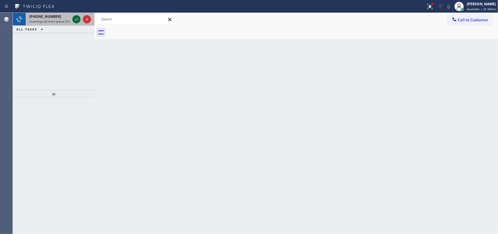
click at [79, 19] on icon at bounding box center [76, 19] width 7 height 7
click at [73, 19] on icon at bounding box center [76, 19] width 7 height 7
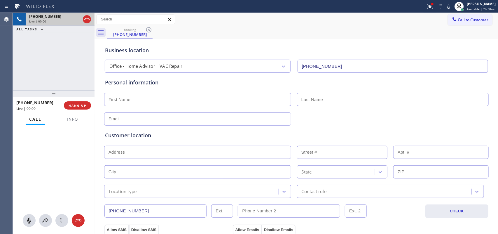
type input "[PHONE_NUMBER]"
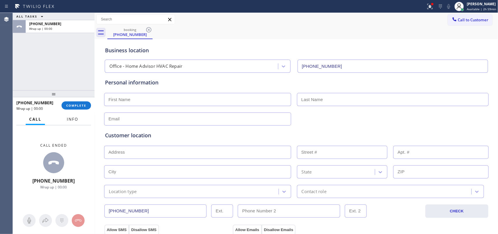
click at [75, 120] on span "Info" at bounding box center [72, 118] width 11 height 5
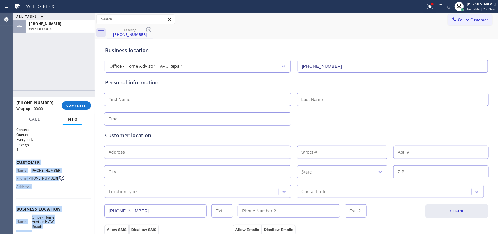
drag, startPoint x: 66, startPoint y: 180, endPoint x: 15, endPoint y: 163, distance: 53.5
click at [15, 163] on div "Context Queue: Everybody Priority: 1 Customer Name: [PHONE_NUMBER] Phone: [PHON…" at bounding box center [54, 179] width 82 height 109
copy div "Customer Name: [PHONE_NUMBER] Phone: [PHONE_NUMBER] Address: Business location …"
click at [76, 105] on span "COMPLETE" at bounding box center [76, 105] width 20 height 4
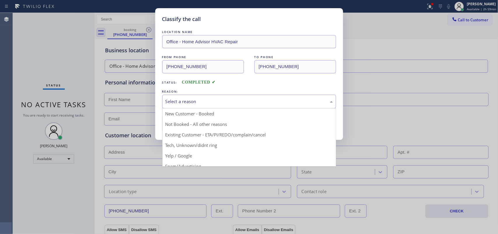
click at [223, 99] on div "Select a reason" at bounding box center [248, 101] width 167 height 7
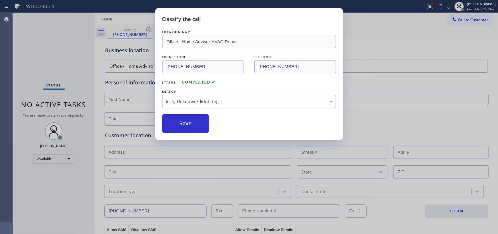
drag, startPoint x: 215, startPoint y: 148, endPoint x: 197, endPoint y: 135, distance: 21.9
drag, startPoint x: 190, startPoint y: 122, endPoint x: 191, endPoint y: 112, distance: 10.3
click at [190, 121] on button "Save" at bounding box center [185, 123] width 47 height 19
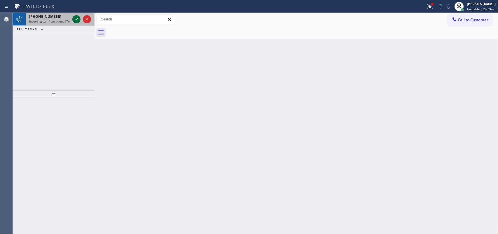
click at [75, 20] on icon at bounding box center [76, 19] width 7 height 7
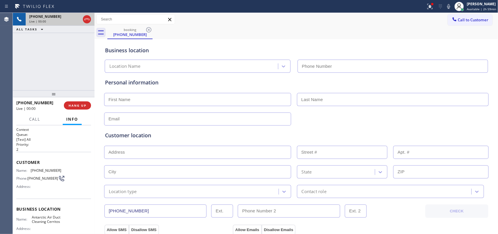
type input "[PHONE_NUMBER]"
click at [81, 106] on span "HANG UP" at bounding box center [78, 105] width 18 height 4
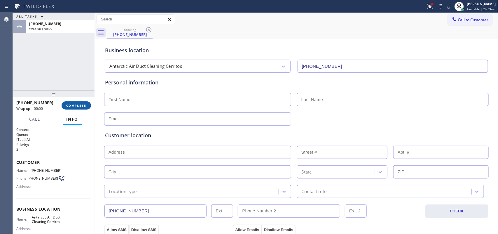
click at [80, 107] on span "COMPLETE" at bounding box center [76, 105] width 20 height 4
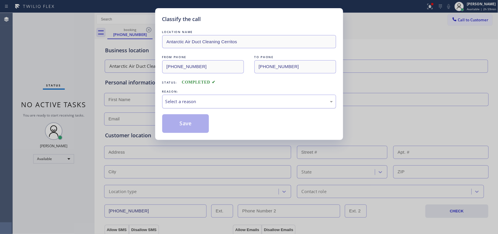
click at [301, 101] on div "Select a reason" at bounding box center [248, 101] width 167 height 7
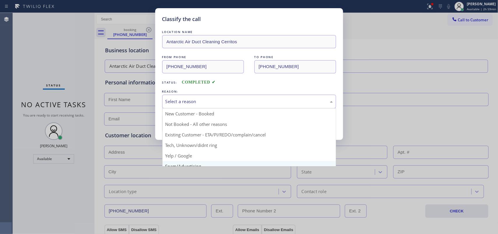
scroll to position [40, 0]
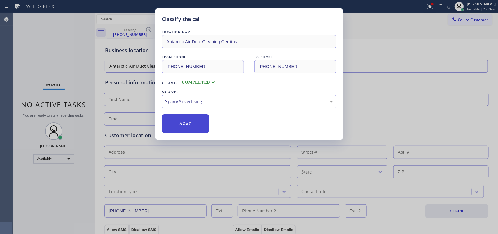
click at [183, 119] on button "Save" at bounding box center [185, 123] width 47 height 19
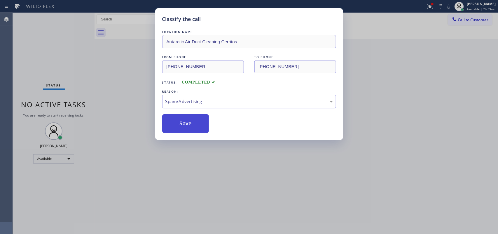
click at [186, 124] on button "Save" at bounding box center [185, 123] width 47 height 19
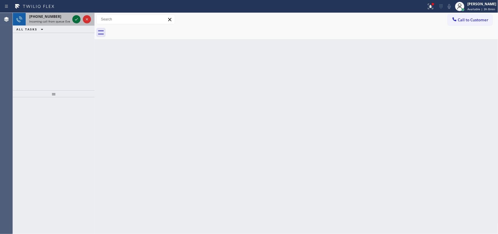
click at [78, 18] on icon at bounding box center [76, 19] width 7 height 7
click at [76, 19] on icon at bounding box center [76, 19] width 7 height 7
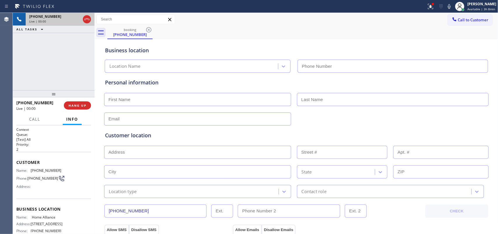
type input "[PHONE_NUMBER]"
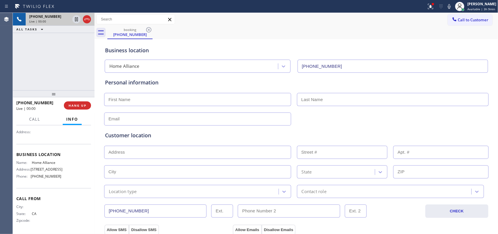
click at [71, 80] on div "[PHONE_NUMBER] Live | 00:00 ALL TASKS ALL TASKS ACTIVE TASKS TASKS IN WRAP UP" at bounding box center [54, 51] width 82 height 77
click at [83, 106] on span "HANG UP" at bounding box center [78, 105] width 18 height 4
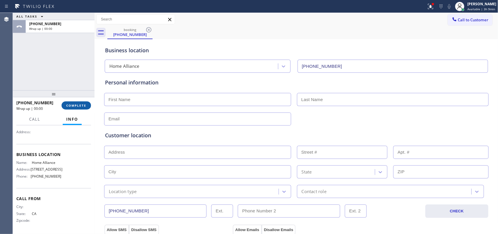
click at [82, 105] on span "COMPLETE" at bounding box center [76, 105] width 20 height 4
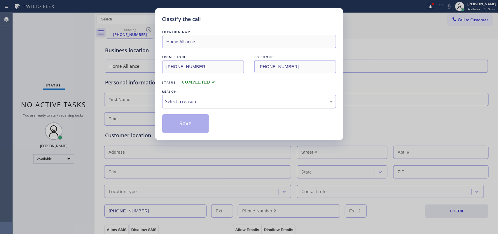
click at [212, 100] on div "Select a reason" at bounding box center [248, 101] width 167 height 7
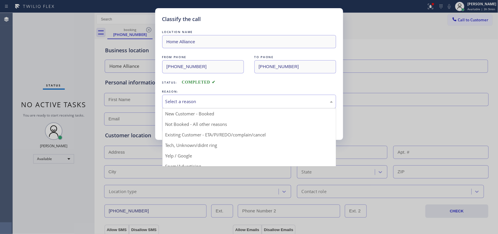
scroll to position [40, 0]
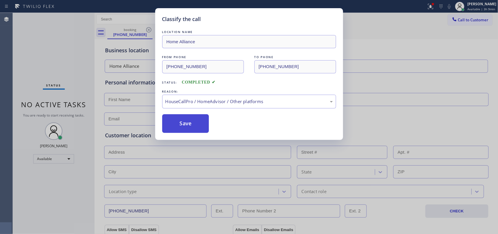
click at [194, 124] on button "Save" at bounding box center [185, 123] width 47 height 19
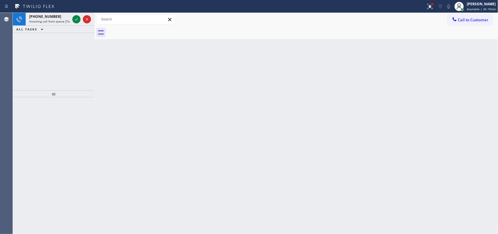
click at [43, 10] on icon at bounding box center [35, 6] width 44 height 9
click at [65, 21] on span "Incoming call from queue [Test] All" at bounding box center [53, 21] width 48 height 4
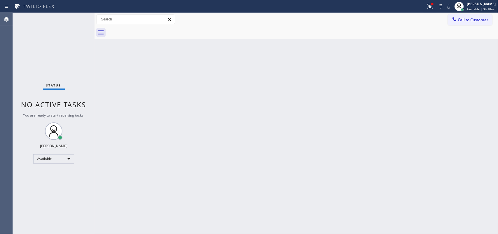
click at [74, 16] on div "Status No active tasks You are ready to start receiving tasks. [PERSON_NAME] Av…" at bounding box center [54, 123] width 82 height 221
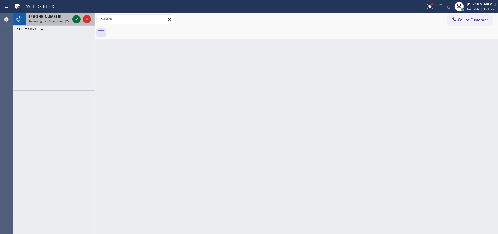
click at [75, 20] on icon at bounding box center [76, 19] width 7 height 7
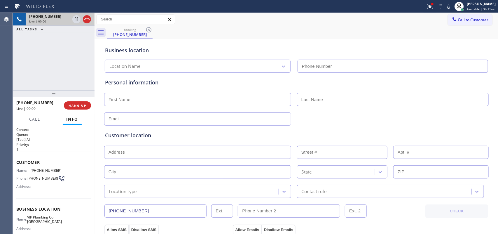
scroll to position [64, 0]
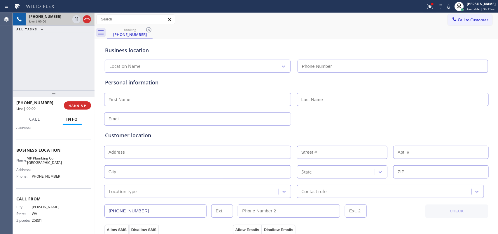
type input "[PHONE_NUMBER]"
click at [69, 101] on button "HANG UP" at bounding box center [77, 105] width 27 height 8
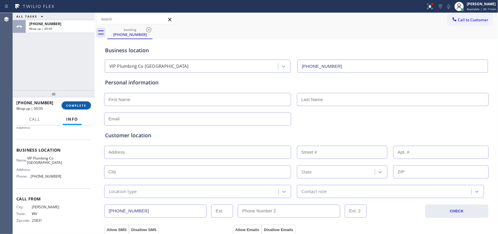
click at [85, 107] on span "COMPLETE" at bounding box center [76, 105] width 20 height 4
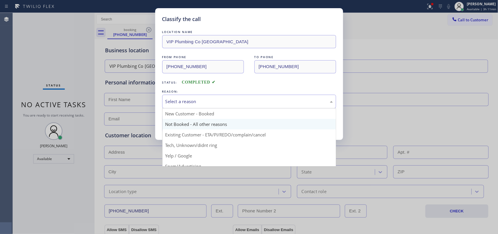
drag, startPoint x: 236, startPoint y: 101, endPoint x: 227, endPoint y: 123, distance: 22.8
click at [235, 102] on div "Select a reason" at bounding box center [248, 101] width 167 height 7
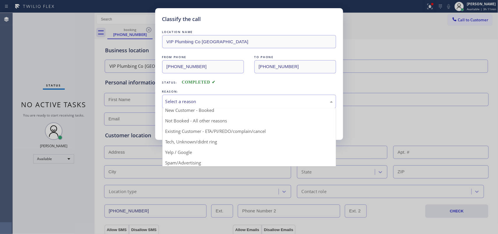
scroll to position [40, 0]
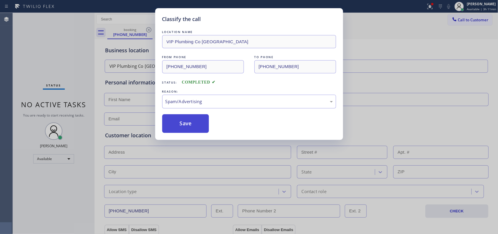
click at [192, 129] on button "Save" at bounding box center [185, 123] width 47 height 19
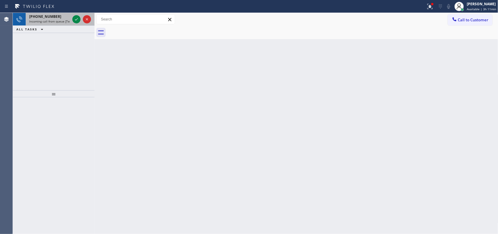
click at [63, 20] on span "Incoming call from queue [Test] All" at bounding box center [53, 21] width 48 height 4
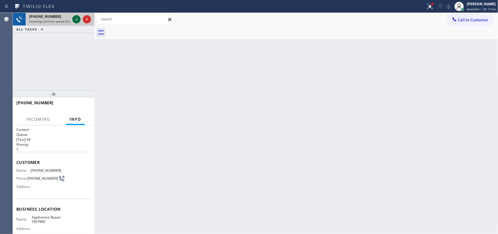
click at [76, 20] on icon at bounding box center [76, 19] width 7 height 7
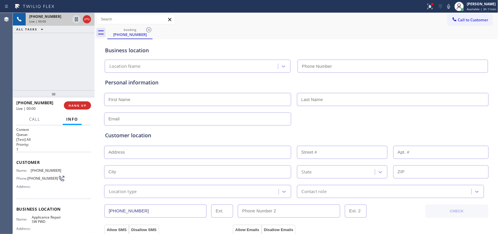
type input "[PHONE_NUMBER]"
click at [78, 104] on span "HANG UP" at bounding box center [78, 105] width 18 height 4
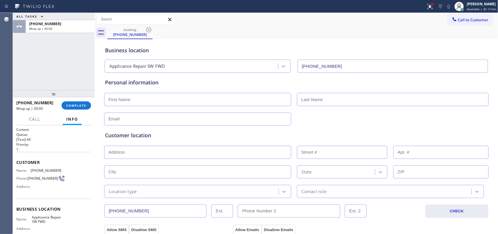
click at [85, 107] on span "COMPLETE" at bounding box center [76, 105] width 20 height 4
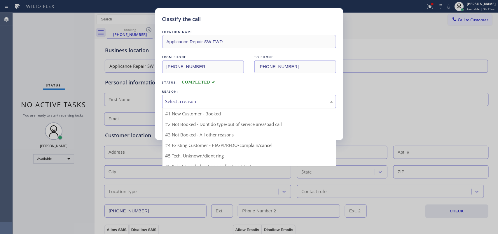
click at [247, 99] on div "Select a reason" at bounding box center [248, 101] width 167 height 7
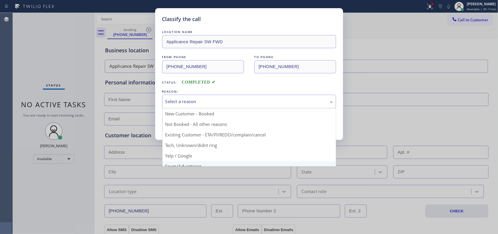
scroll to position [40, 0]
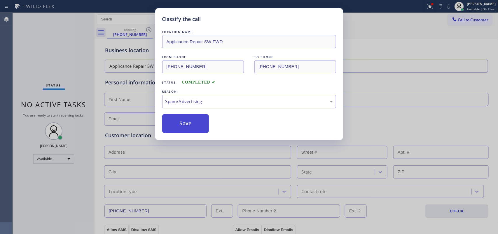
click at [208, 129] on button "Save" at bounding box center [185, 123] width 47 height 19
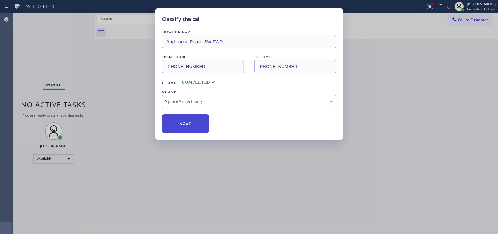
click at [205, 127] on button "Save" at bounding box center [185, 123] width 47 height 19
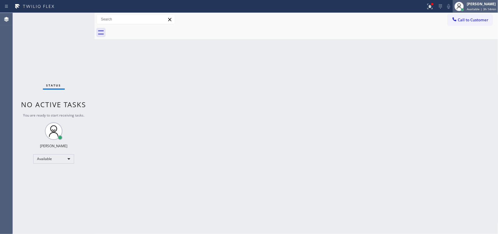
click at [486, 7] on span "Available | 3h 14min" at bounding box center [481, 9] width 29 height 4
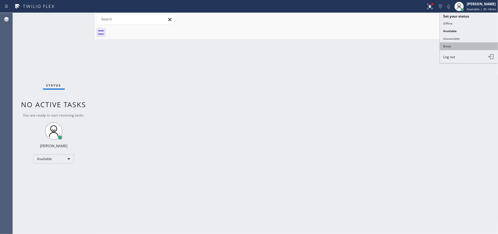
click at [465, 45] on button "Break" at bounding box center [469, 46] width 58 height 8
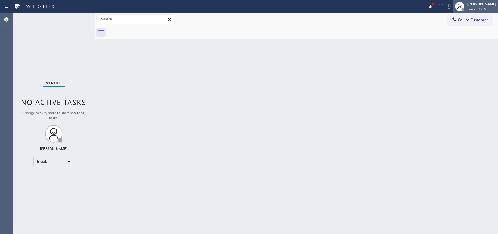
click at [478, 6] on div "[PERSON_NAME]" at bounding box center [481, 3] width 29 height 5
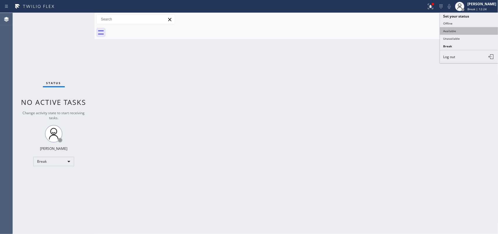
click at [471, 32] on button "Available" at bounding box center [469, 31] width 58 height 8
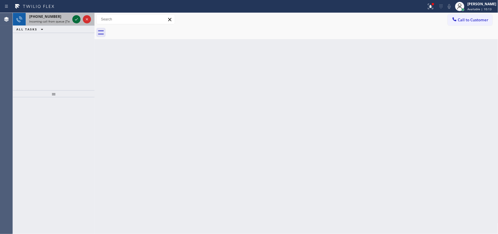
click at [75, 16] on icon at bounding box center [76, 19] width 7 height 7
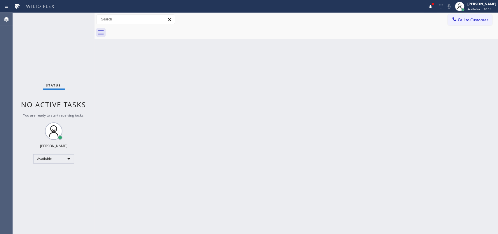
click at [75, 19] on div "Status No active tasks You are ready to start receiving tasks. [PERSON_NAME] Av…" at bounding box center [54, 123] width 82 height 221
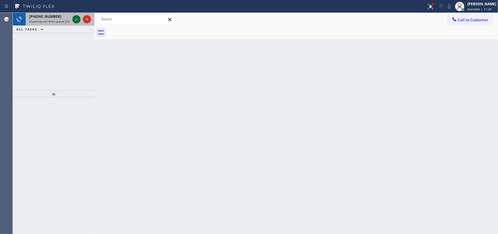
click at [76, 18] on icon at bounding box center [76, 19] width 7 height 7
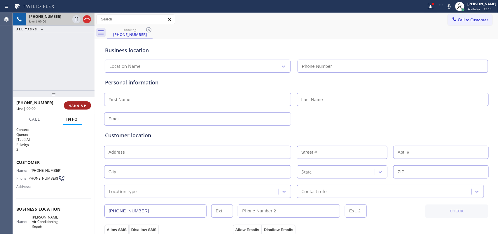
type input "[PHONE_NUMBER]"
click at [88, 106] on button "HANG UP" at bounding box center [77, 105] width 27 height 8
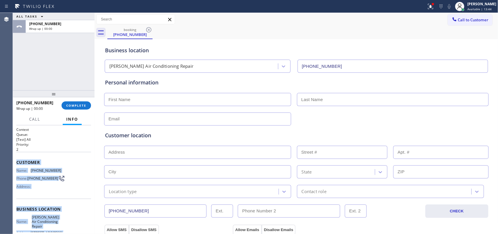
drag, startPoint x: 62, startPoint y: 180, endPoint x: 20, endPoint y: 161, distance: 46.2
click at [17, 162] on div "Context Queue: [Test] All Priority: 2 Customer Name: [PHONE_NUMBER] Phone: [PHO…" at bounding box center [53, 211] width 75 height 169
copy div "Customer Name: [PHONE_NUMBER] Phone: [PHONE_NUMBER] Address: Business location …"
click at [65, 169] on div "Name: [PHONE_NUMBER] Phone: [PHONE_NUMBER] Address:" at bounding box center [53, 179] width 75 height 23
drag, startPoint x: 64, startPoint y: 180, endPoint x: 17, endPoint y: 162, distance: 50.9
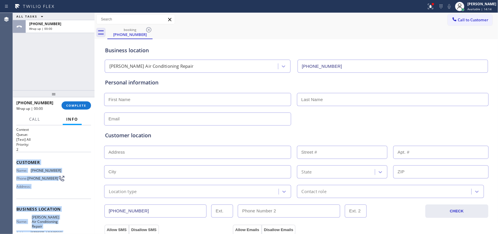
click at [17, 162] on div "Context Queue: [Test] All Priority: 2 Customer Name: [PHONE_NUMBER] Phone: [PHO…" at bounding box center [53, 211] width 75 height 169
copy div "Customer Name: [PHONE_NUMBER] Phone: [PHONE_NUMBER] Address: Business location …"
click at [78, 107] on span "COMPLETE" at bounding box center [76, 105] width 20 height 4
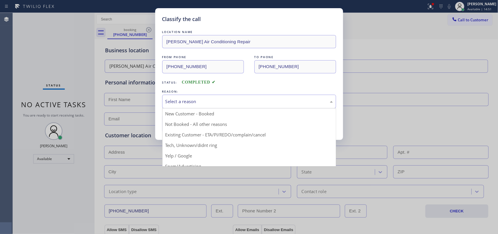
click at [233, 105] on div "Select a reason" at bounding box center [249, 101] width 174 height 14
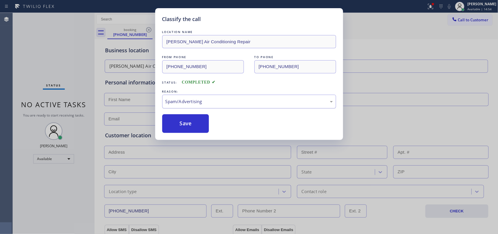
click at [220, 99] on div "Spam/Advertising" at bounding box center [248, 101] width 167 height 7
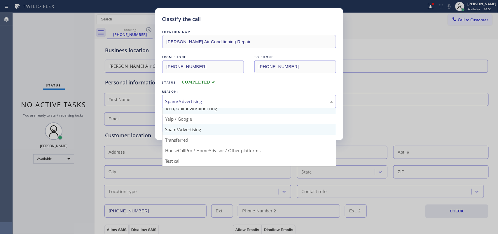
scroll to position [0, 0]
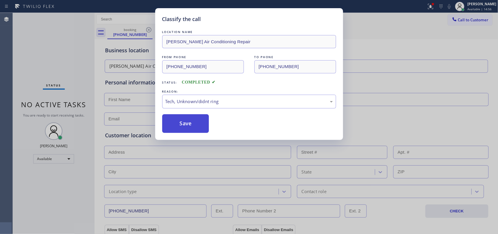
click at [194, 125] on button "Save" at bounding box center [185, 123] width 47 height 19
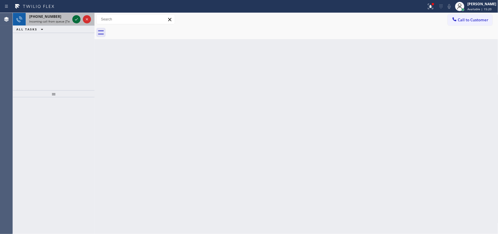
click at [78, 17] on icon at bounding box center [76, 19] width 7 height 7
click at [75, 17] on icon at bounding box center [76, 19] width 7 height 7
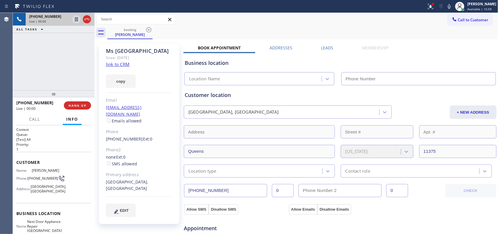
type input "[PHONE_NUMBER]"
click at [121, 62] on link "link to CRM" at bounding box center [118, 64] width 24 height 6
click at [41, 56] on div "[PHONE_NUMBER] Live | 01:42 ALL TASKS ALL TASKS ACTIVE TASKS TASKS IN WRAP UP" at bounding box center [54, 51] width 82 height 77
click at [38, 120] on span "Call" at bounding box center [34, 118] width 11 height 5
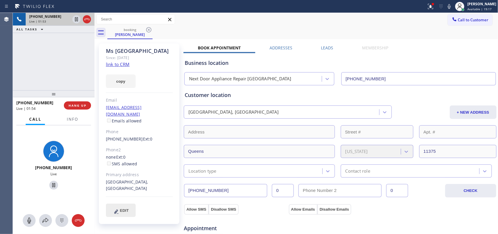
click at [122, 208] on span "EDIT" at bounding box center [124, 210] width 9 height 4
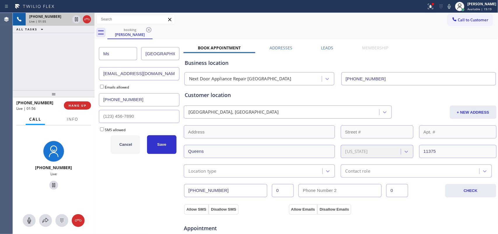
click at [119, 146] on span "Cancel" at bounding box center [125, 144] width 13 height 4
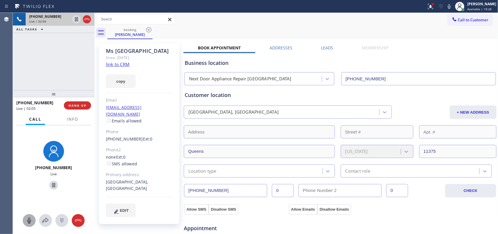
click at [31, 218] on icon at bounding box center [29, 220] width 7 height 7
click at [52, 184] on icon at bounding box center [53, 184] width 7 height 7
click at [28, 219] on icon at bounding box center [28, 220] width 3 height 6
click at [52, 184] on icon at bounding box center [54, 185] width 4 height 4
click at [128, 208] on span "EDIT" at bounding box center [124, 210] width 9 height 4
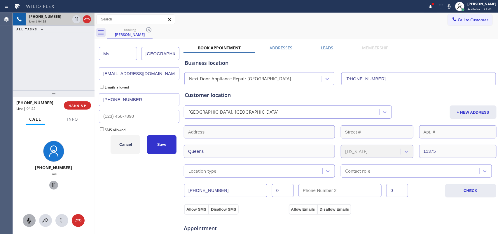
click at [162, 54] on input "[GEOGRAPHIC_DATA]" at bounding box center [160, 53] width 38 height 13
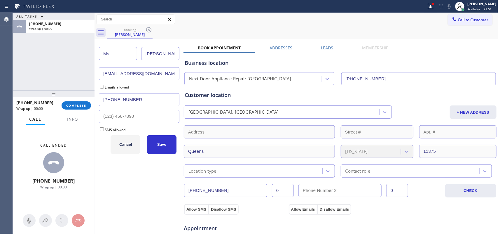
type input "[PERSON_NAME]"
click at [121, 46] on div "[PERSON_NAME]" at bounding box center [139, 53] width 80 height 20
click at [122, 48] on input "Ms" at bounding box center [118, 53] width 38 height 13
type input "Mr."
click at [165, 146] on span "Save" at bounding box center [161, 144] width 9 height 4
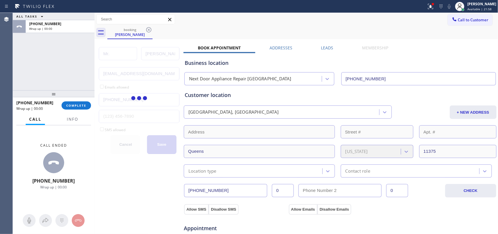
click at [42, 78] on div "ALL TASKS ALL TASKS ACTIVE TASKS TASKS IN WRAP UP [PHONE_NUMBER] Wrap up | 00:00" at bounding box center [54, 51] width 82 height 77
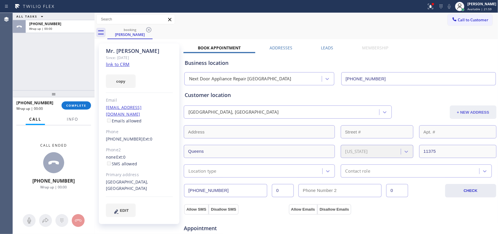
click at [470, 113] on button "+ NEW ADDRESS" at bounding box center [473, 111] width 47 height 13
click at [250, 133] on input "text" at bounding box center [259, 131] width 151 height 13
paste input "[STREET_ADDRESS]"
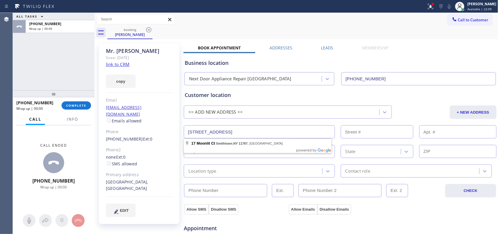
type input "17 Moonlit Ct"
type input "17"
type input "Smithtown"
type input "11787"
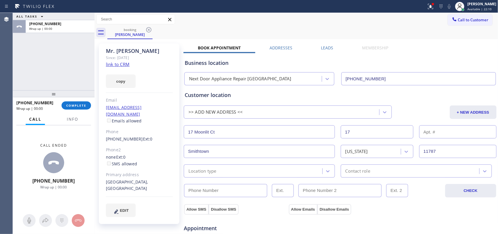
click at [257, 178] on div "CHECK" at bounding box center [339, 187] width 313 height 20
click at [251, 174] on div "Location type" at bounding box center [253, 171] width 137 height 10
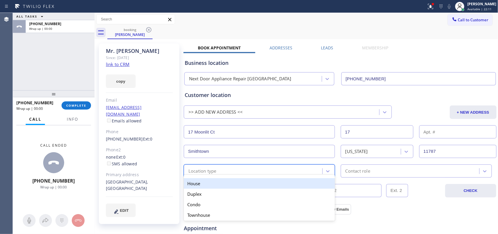
click at [238, 183] on div "House" at bounding box center [259, 183] width 151 height 10
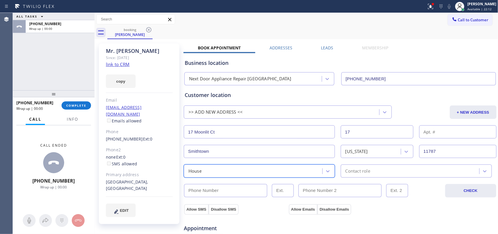
click at [360, 168] on div "Contact role" at bounding box center [357, 170] width 25 height 7
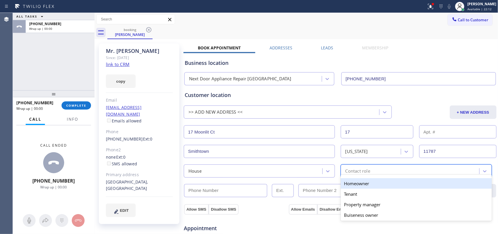
click at [362, 180] on div "Homeowner" at bounding box center [416, 183] width 151 height 10
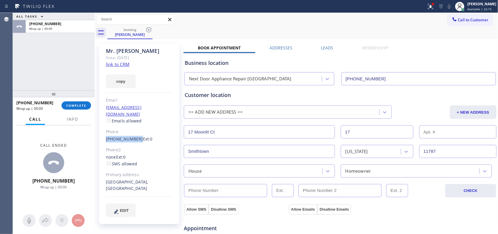
drag, startPoint x: 104, startPoint y: 132, endPoint x: 135, endPoint y: 135, distance: 31.6
click at [135, 135] on div "[PERSON_NAME] Since: [DATE] link to CRM copy Email [EMAIL_ADDRESS][DOMAIN_NAME]…" at bounding box center [139, 133] width 80 height 180
copy link "[PHONE_NUMBER]"
click at [223, 195] on input "(___) ___-____" at bounding box center [225, 190] width 83 height 13
paste input "718) 670-2000"
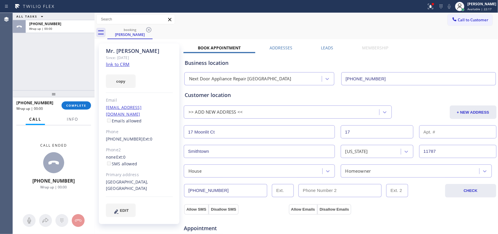
scroll to position [73, 0]
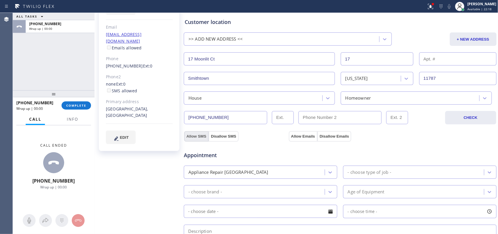
type input "[PHONE_NUMBER]"
click at [197, 137] on button "Allow SMS" at bounding box center [196, 136] width 24 height 10
click at [295, 133] on button "Allow Emails" at bounding box center [303, 136] width 29 height 10
checkbox input "true"
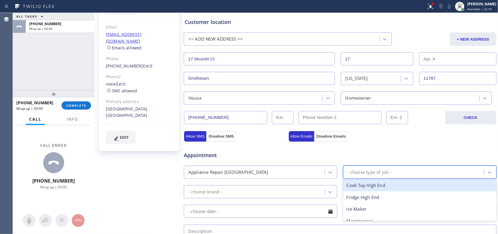
click at [360, 171] on div "- choose type of job -" at bounding box center [369, 172] width 43 height 7
click at [315, 172] on div "Appliance Repair [GEOGRAPHIC_DATA]" at bounding box center [254, 172] width 139 height 10
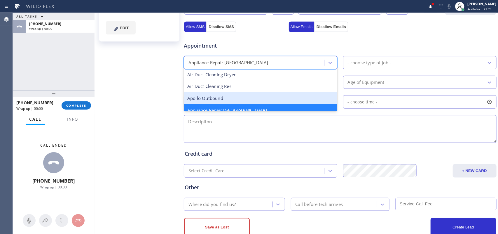
scroll to position [73, 0]
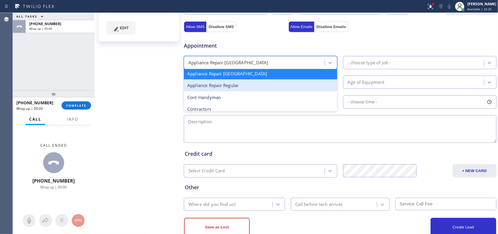
click at [261, 89] on div "Appliance Repair Regular" at bounding box center [260, 85] width 153 height 12
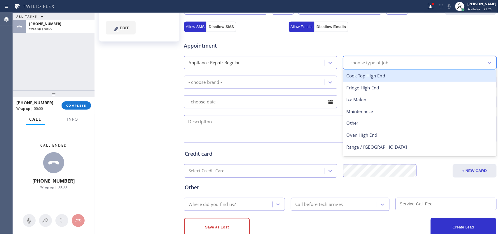
click at [394, 64] on div "- choose type of job -" at bounding box center [414, 62] width 139 height 10
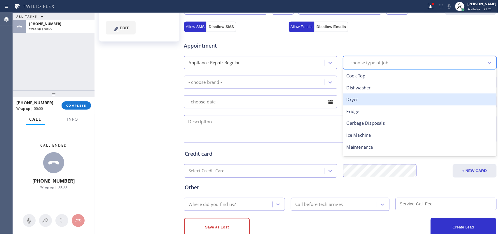
click at [398, 97] on div "Dryer" at bounding box center [419, 99] width 153 height 12
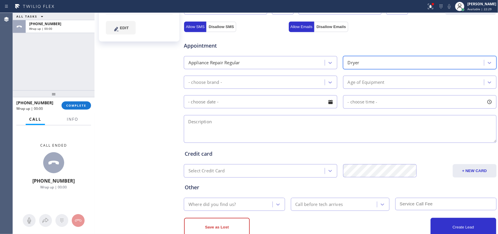
click at [311, 80] on div "- choose brand -" at bounding box center [254, 82] width 139 height 10
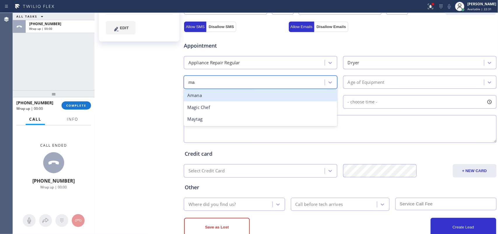
type input "may"
click at [311, 99] on div "Maytag" at bounding box center [260, 95] width 153 height 12
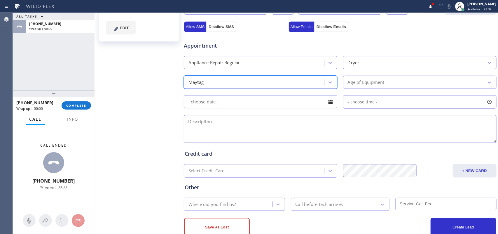
click at [372, 88] on div "Age of Equipment" at bounding box center [419, 82] width 153 height 13
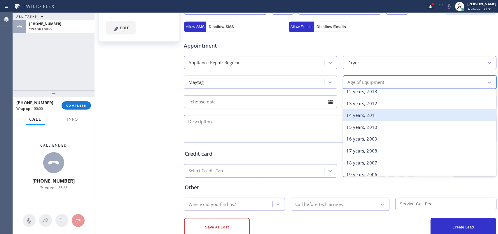
scroll to position [73, 0]
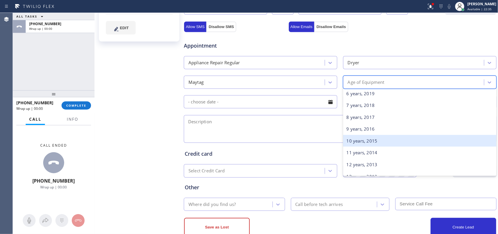
click at [364, 136] on div "10 years, 2015" at bounding box center [419, 141] width 153 height 12
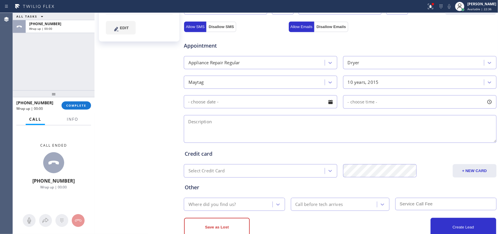
click at [327, 103] on div at bounding box center [330, 102] width 10 height 10
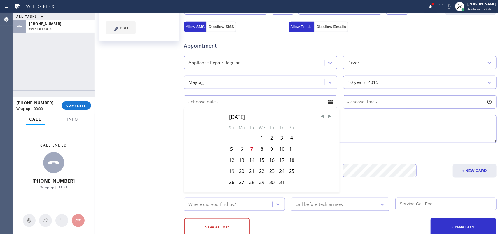
drag, startPoint x: 282, startPoint y: 151, endPoint x: 380, endPoint y: 128, distance: 100.5
click at [380, 128] on div "Appointment Appliance Repair Regular Dryer Maytag 10 years, 2015 [DATE] Su Mo T…" at bounding box center [340, 89] width 311 height 109
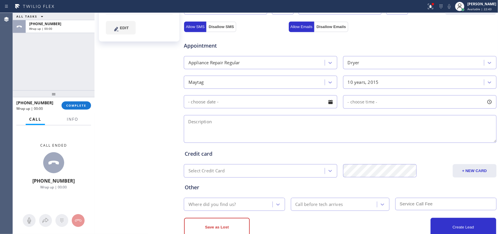
click at [380, 128] on textarea at bounding box center [340, 129] width 313 height 28
click at [145, 169] on div "[PERSON_NAME] Since: [DATE] link to CRM copy Email [EMAIL_ADDRESS][DOMAIN_NAME]…" at bounding box center [139, 53] width 87 height 390
click at [308, 123] on textarea at bounding box center [340, 129] width 313 height 28
paste textarea "Maytag Maxima XL steam Gas Dryer/ SBS/ Front load/[DEMOGRAPHIC_DATA]/ the lint …"
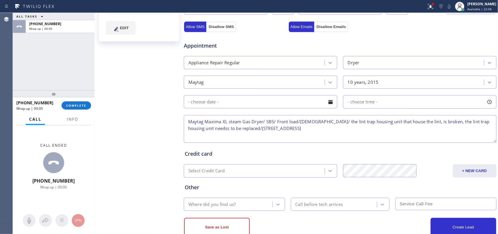
click at [201, 132] on textarea "Maytag Maxima XL steam Gas Dryer/ SBS/ Front load/[DEMOGRAPHIC_DATA]/ the lint …" at bounding box center [340, 129] width 313 height 28
type textarea "Maytag Maxima XL steam Gas Dryer/ SBS/ Front load/[DEMOGRAPHIC_DATA]/ the lint …"
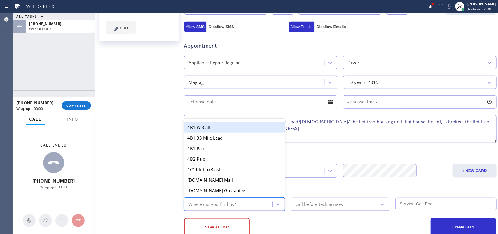
click at [225, 203] on div "Where did you find us?" at bounding box center [211, 204] width 47 height 7
type input "g"
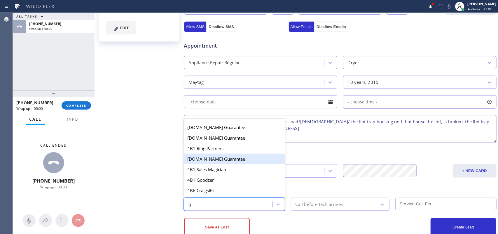
scroll to position [116, 0]
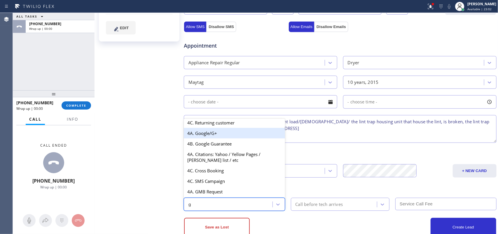
click at [216, 133] on div "4A. Google/G+" at bounding box center [234, 133] width 101 height 10
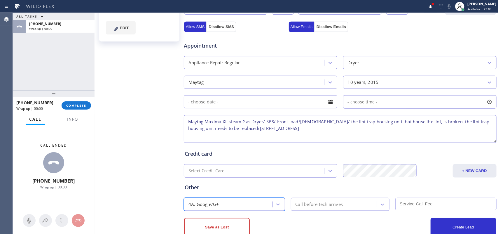
click at [321, 126] on textarea "Maytag Maxima XL steam Gas Dryer/ SBS/ Front load/[DEMOGRAPHIC_DATA]/ the lint …" at bounding box center [340, 129] width 313 height 28
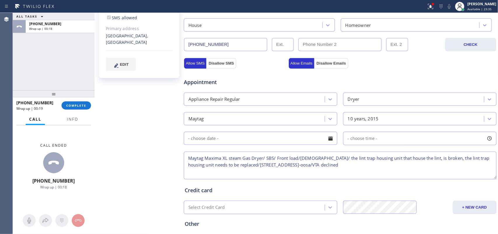
scroll to position [198, 0]
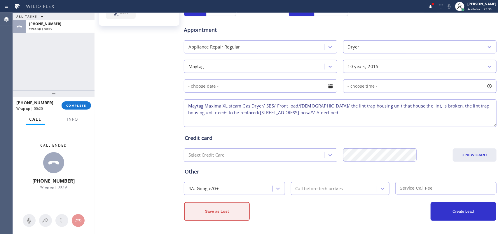
type textarea "Maytag Maxima XL steam Gas Dryer/ SBS/ Front load/[DEMOGRAPHIC_DATA]/ the lint …"
click at [231, 209] on button "Save as Lost" at bounding box center [217, 211] width 66 height 19
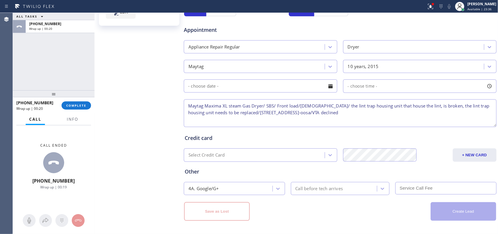
scroll to position [0, 0]
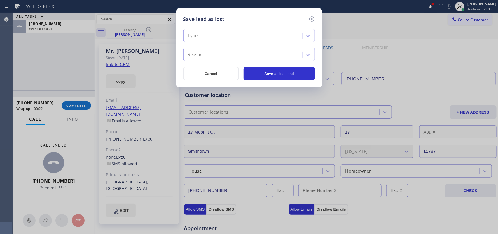
click at [283, 33] on div "Type" at bounding box center [244, 36] width 118 height 10
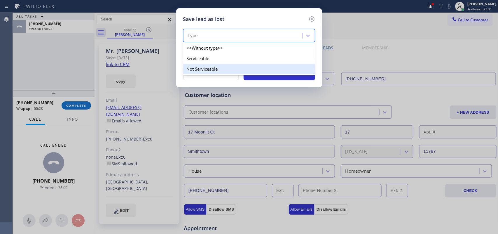
click at [277, 72] on div "Not Serviceable" at bounding box center [249, 69] width 132 height 10
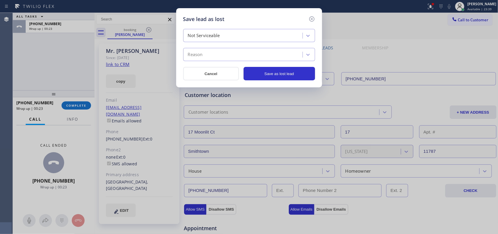
click at [283, 50] on div "Reason" at bounding box center [244, 55] width 118 height 10
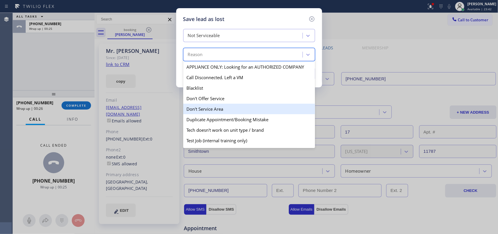
click at [243, 108] on div "Don't Service Area" at bounding box center [249, 109] width 132 height 10
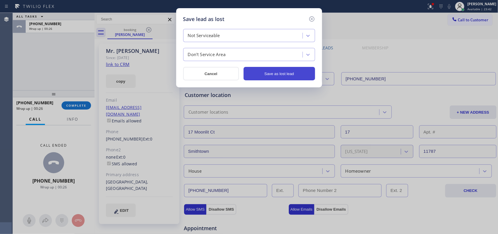
click at [283, 71] on button "Save as lost lead" at bounding box center [279, 73] width 71 height 13
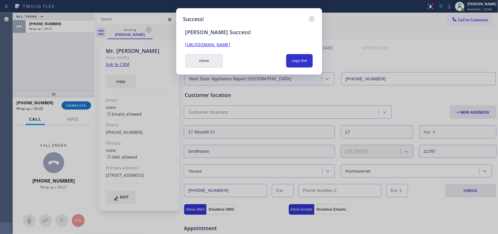
click at [215, 64] on button "close" at bounding box center [204, 60] width 38 height 13
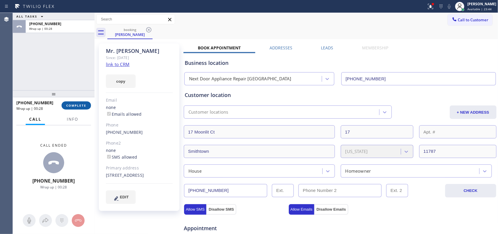
click at [88, 108] on button "COMPLETE" at bounding box center [76, 105] width 29 height 8
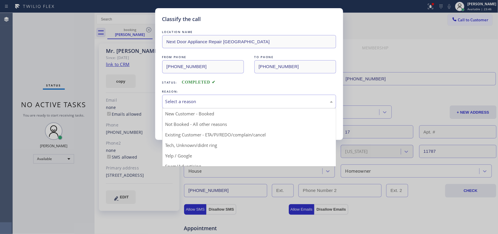
click at [269, 96] on div "Select a reason" at bounding box center [249, 101] width 174 height 14
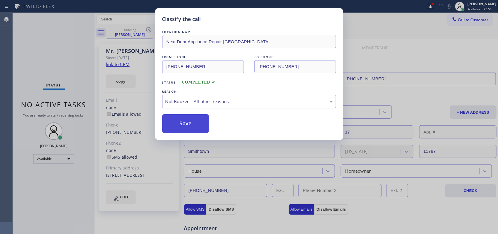
click at [200, 117] on button "Save" at bounding box center [185, 123] width 47 height 19
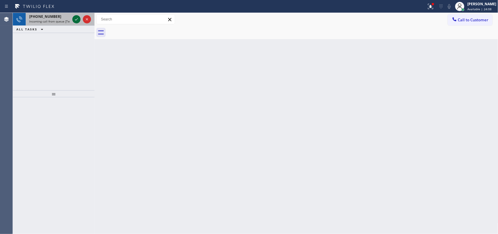
click at [76, 19] on icon at bounding box center [76, 19] width 3 height 2
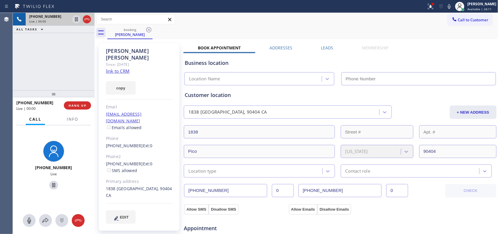
type input "[PHONE_NUMBER]"
click at [119, 68] on link "link to CRM" at bounding box center [118, 71] width 24 height 6
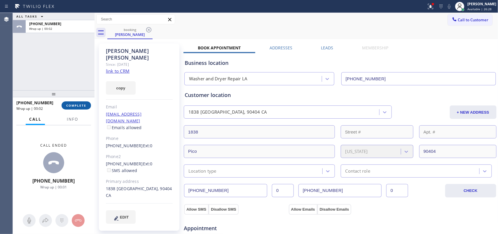
click at [85, 106] on span "COMPLETE" at bounding box center [76, 105] width 20 height 4
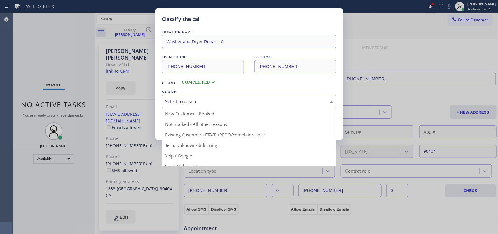
click at [240, 98] on div "Select a reason" at bounding box center [248, 101] width 167 height 7
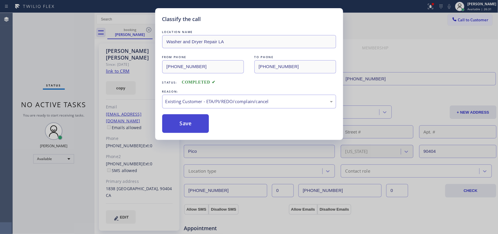
click at [196, 127] on button "Save" at bounding box center [185, 123] width 47 height 19
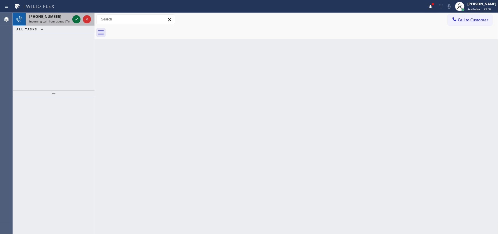
click at [73, 20] on icon at bounding box center [76, 19] width 7 height 7
click at [76, 18] on icon at bounding box center [76, 19] width 7 height 7
click at [77, 19] on icon at bounding box center [76, 19] width 3 height 2
click at [73, 19] on icon at bounding box center [76, 19] width 7 height 7
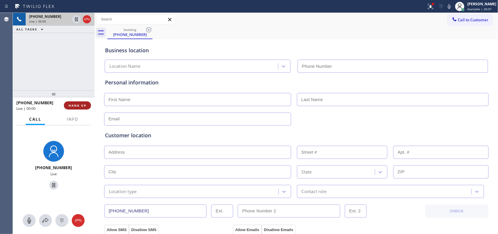
click at [78, 105] on span "HANG UP" at bounding box center [78, 105] width 18 height 4
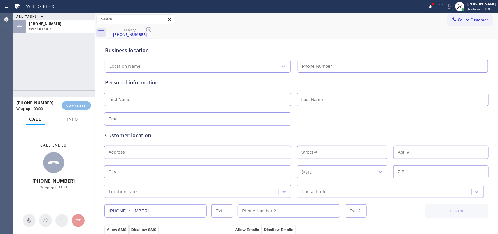
type input "[PHONE_NUMBER]"
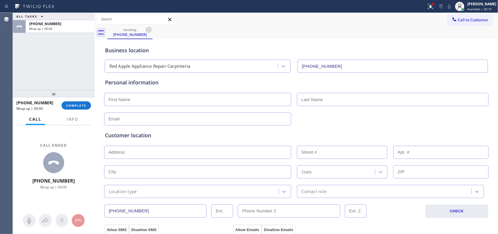
drag, startPoint x: 75, startPoint y: 107, endPoint x: 135, endPoint y: 93, distance: 61.2
click at [76, 107] on span "COMPLETE" at bounding box center [76, 105] width 20 height 4
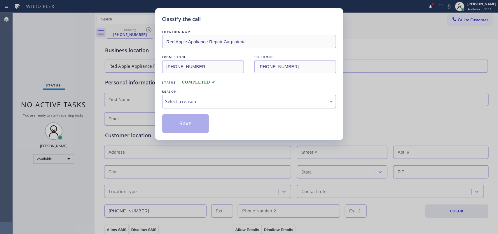
click at [254, 101] on div "Select a reason" at bounding box center [248, 101] width 167 height 7
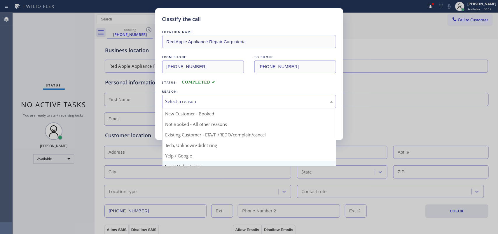
scroll to position [40, 0]
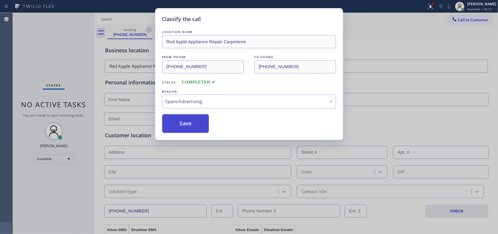
click at [201, 128] on button "Save" at bounding box center [185, 123] width 47 height 19
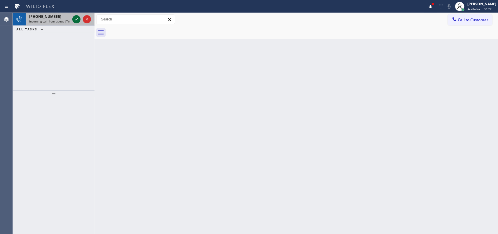
click at [73, 19] on icon at bounding box center [76, 19] width 7 height 7
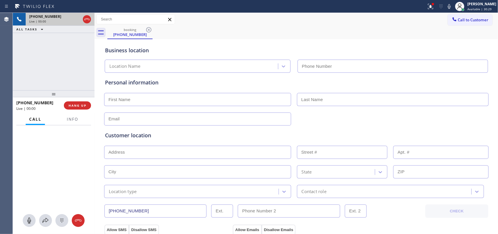
type input "[PHONE_NUMBER]"
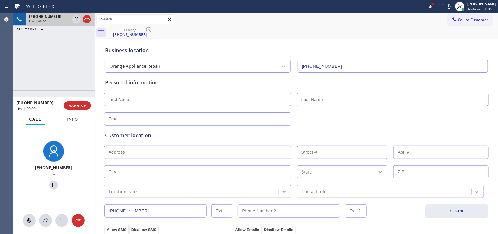
click at [74, 118] on span "Info" at bounding box center [72, 118] width 11 height 5
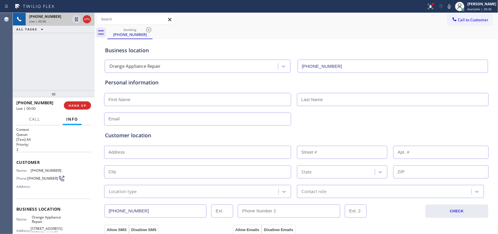
scroll to position [69, 0]
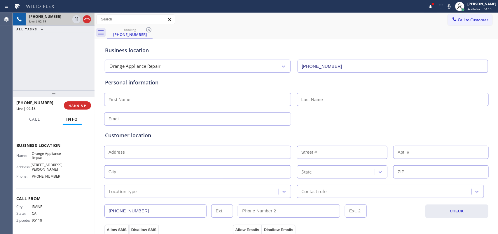
click at [228, 97] on input "text" at bounding box center [197, 99] width 187 height 13
click at [136, 98] on input "text" at bounding box center [197, 99] width 187 height 13
paste input "[PERSON_NAME]"
type input "[PERSON_NAME]"
click at [378, 98] on input "text" at bounding box center [393, 99] width 192 height 13
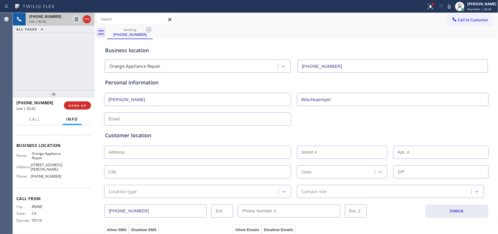
type input "Wischkaemper"
click at [76, 38] on icon at bounding box center [76, 39] width 7 height 7
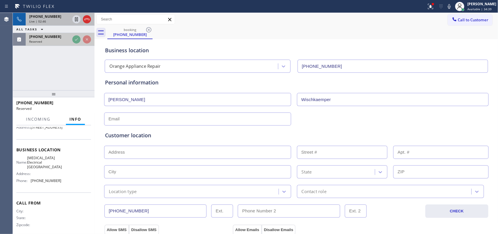
scroll to position [79, 0]
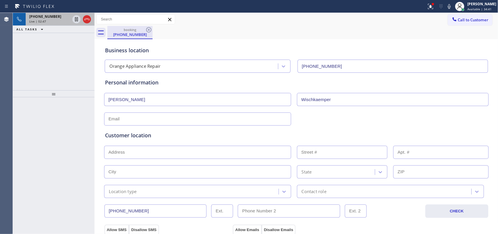
click at [129, 31] on div "booking" at bounding box center [130, 29] width 44 height 4
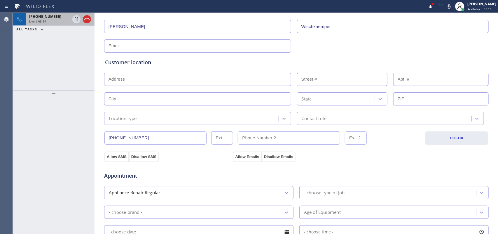
click at [279, 119] on div at bounding box center [284, 118] width 10 height 10
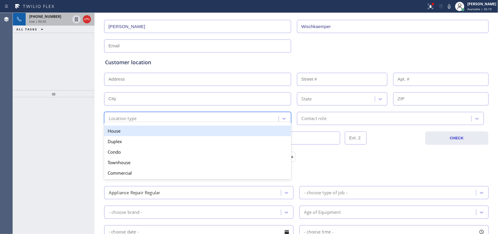
click at [246, 129] on div "House" at bounding box center [197, 130] width 187 height 10
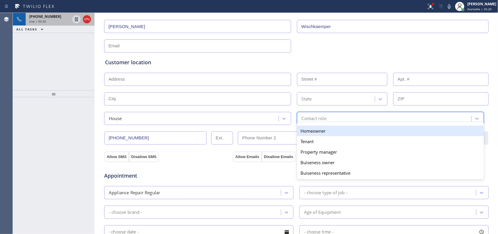
click at [323, 113] on div "Contact role" at bounding box center [390, 118] width 187 height 13
click at [334, 131] on div "Homeowner" at bounding box center [390, 130] width 187 height 10
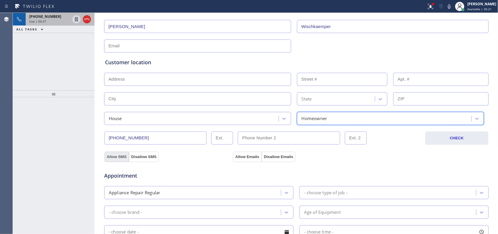
click at [116, 157] on button "Allow SMS" at bounding box center [116, 156] width 24 height 10
click at [247, 157] on button "Allow Emails" at bounding box center [247, 156] width 29 height 10
click at [64, 100] on div at bounding box center [54, 165] width 82 height 136
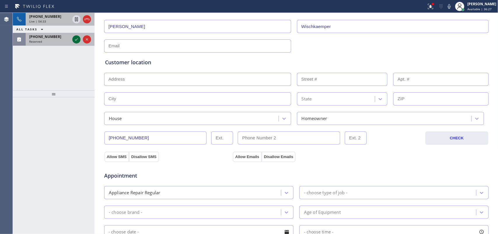
click at [78, 42] on icon at bounding box center [76, 39] width 7 height 7
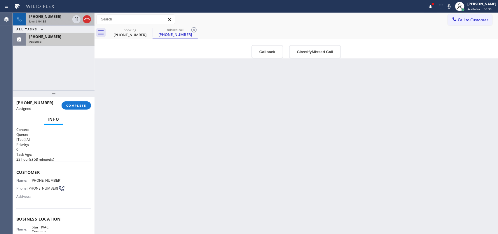
click at [63, 21] on div "Live | 04:35" at bounding box center [49, 21] width 41 height 4
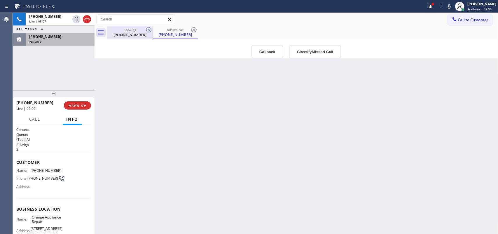
click at [132, 31] on div "booking" at bounding box center [130, 30] width 44 height 4
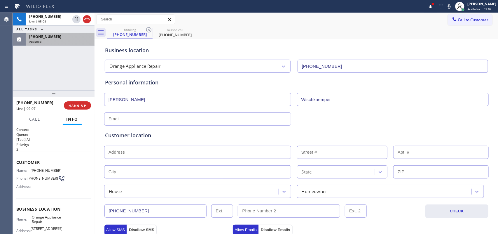
click at [65, 40] on div "Assigned" at bounding box center [60, 41] width 62 height 4
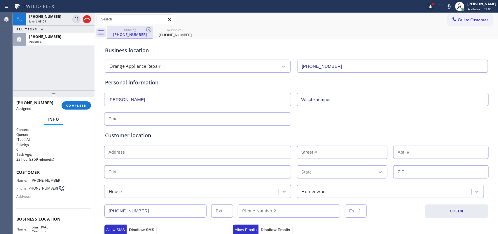
click at [135, 33] on div "[PHONE_NUMBER]" at bounding box center [130, 34] width 44 height 5
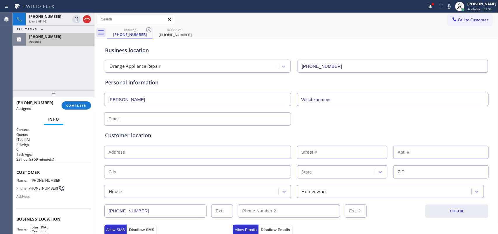
click at [62, 45] on div "[PHONE_NUMBER] Assigned" at bounding box center [59, 39] width 66 height 13
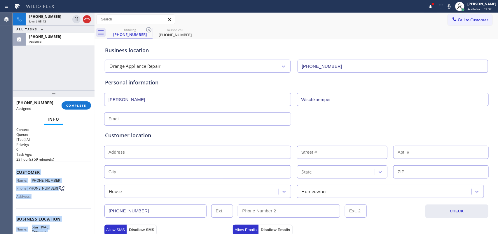
drag, startPoint x: 64, startPoint y: 179, endPoint x: 15, endPoint y: 171, distance: 50.1
click at [15, 171] on div "Context Queue: [Test] All Priority: 0 Task Age: [DEMOGRAPHIC_DATA] hour(s) 59 m…" at bounding box center [54, 179] width 82 height 109
copy div "Customer Name: [PHONE_NUMBER] Phone: [PHONE_NUMBER] Address: Business location …"
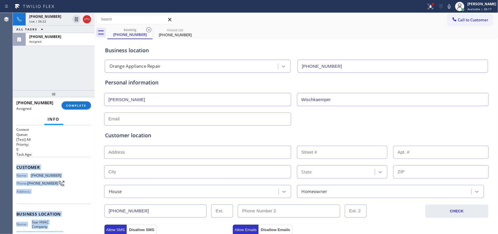
scroll to position [65, 0]
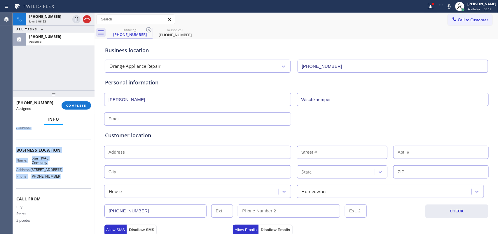
click at [61, 178] on div "Name: Star HVAC Company Address: [STREET_ADDRESS] Phone: [PHONE_NUMBER]" at bounding box center [53, 168] width 75 height 25
click at [61, 176] on div "Name: Star HVAC Company Address: [STREET_ADDRESS] Phone: [PHONE_NUMBER]" at bounding box center [53, 168] width 75 height 25
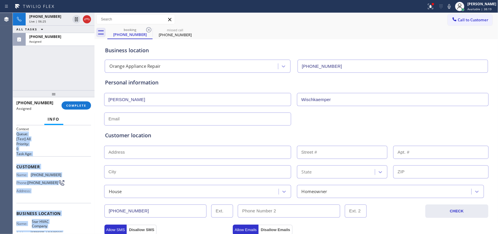
scroll to position [0, 0]
drag, startPoint x: 62, startPoint y: 177, endPoint x: 17, endPoint y: 163, distance: 46.2
click at [17, 163] on div "Context Queue: [Test] All Priority: 0 Task Age: Customer Name: [PHONE_NUMBER] P…" at bounding box center [53, 211] width 75 height 169
click at [76, 104] on span "COMPLETE" at bounding box center [76, 105] width 20 height 4
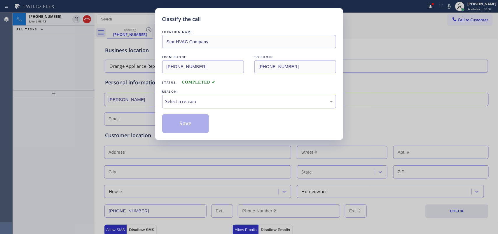
click at [256, 102] on div "Select a reason" at bounding box center [248, 101] width 167 height 7
click at [198, 129] on button "Save" at bounding box center [185, 123] width 47 height 19
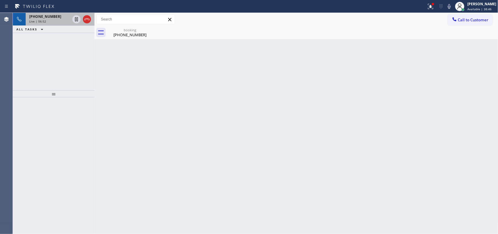
click at [45, 17] on span "[PHONE_NUMBER]" at bounding box center [45, 16] width 32 height 5
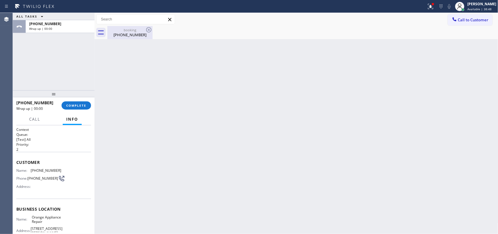
click at [134, 32] on div "[PHONE_NUMBER]" at bounding box center [130, 34] width 44 height 5
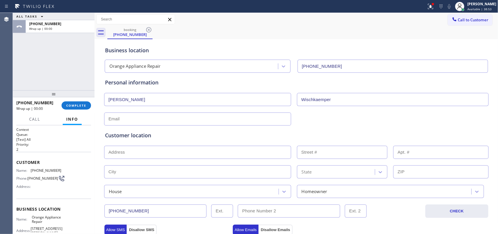
drag, startPoint x: 30, startPoint y: 83, endPoint x: 41, endPoint y: 79, distance: 11.8
click at [30, 83] on div "ALL TASKS ALL TASKS ACTIVE TASKS TASKS IN WRAP UP [PHONE_NUMBER] Wrap up | 00:00" at bounding box center [54, 51] width 82 height 77
click at [142, 116] on input "text" at bounding box center [197, 118] width 187 height 13
paste input "[EMAIL_ADDRESS][PERSON_NAME][DOMAIN_NAME]"
click at [37, 66] on div "ALL TASKS ALL TASKS ACTIVE TASKS TASKS IN WRAP UP [PHONE_NUMBER] Wrap up | 00:00" at bounding box center [54, 51] width 82 height 77
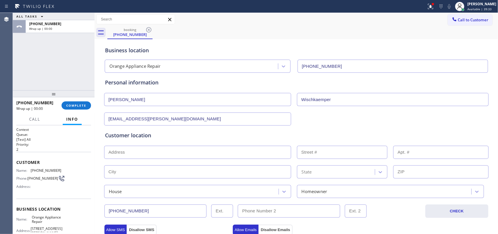
click at [25, 71] on div "ALL TASKS ALL TASKS ACTIVE TASKS TASKS IN WRAP UP [PHONE_NUMBER] Wrap up | 00:00" at bounding box center [54, 51] width 82 height 77
click at [114, 119] on input "[EMAIL_ADDRESS][PERSON_NAME][DOMAIN_NAME]" at bounding box center [197, 118] width 187 height 13
type input "[EMAIL_ADDRESS][PERSON_NAME][DOMAIN_NAME]"
click at [183, 138] on div "Customer location" at bounding box center [296, 135] width 383 height 8
click at [154, 150] on input "text" at bounding box center [197, 152] width 187 height 13
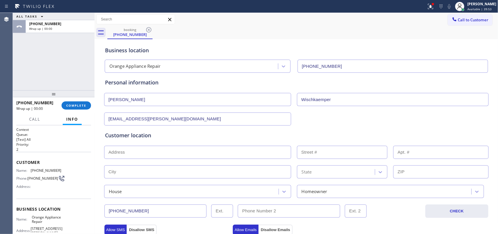
paste input "[STREET_ADDRESS],"
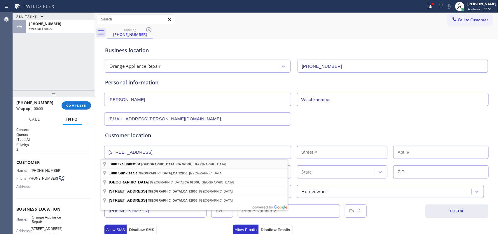
type input "[STREET_ADDRESS]"
type input "1400"
type input "[GEOGRAPHIC_DATA]"
type input "92806"
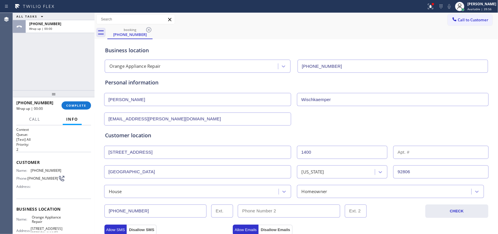
click at [411, 149] on input "text" at bounding box center [440, 152] width 95 height 13
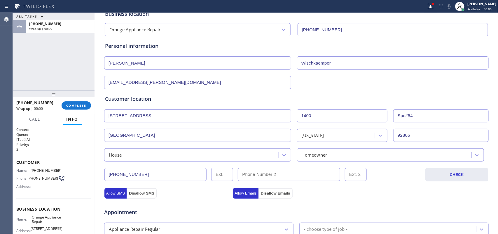
type input "Spc#54"
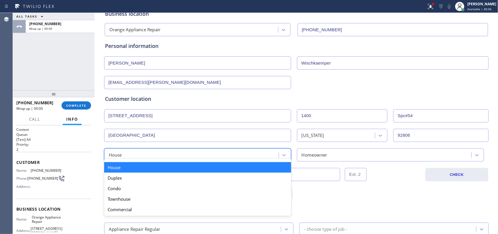
click at [244, 157] on div "House" at bounding box center [192, 155] width 173 height 10
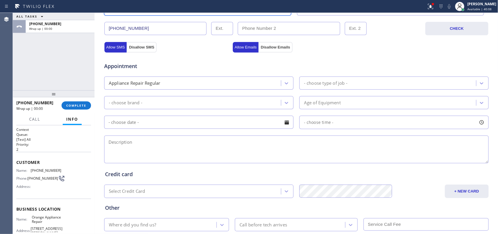
scroll to position [219, 0]
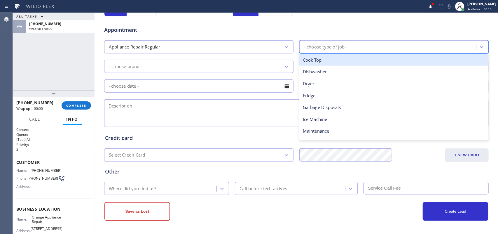
click at [370, 46] on div "- choose type of job -" at bounding box center [388, 47] width 175 height 10
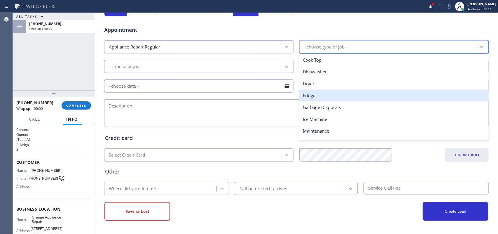
click at [352, 100] on div "Fridge" at bounding box center [393, 96] width 189 height 12
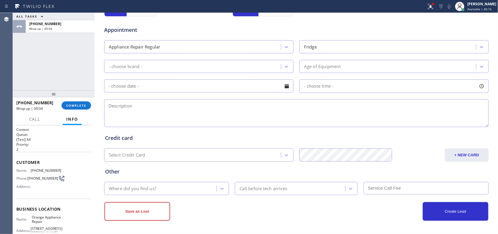
click at [34, 59] on div "ALL TASKS ALL TASKS ACTIVE TASKS TASKS IN WRAP UP [PHONE_NUMBER] Wrap up | 00:04" at bounding box center [54, 51] width 82 height 77
click at [59, 71] on div "ALL TASKS ALL TASKS ACTIVE TASKS TASKS IN WRAP UP [PHONE_NUMBER] Wrap up | 00:07" at bounding box center [54, 51] width 82 height 77
click at [145, 63] on div "- choose brand -" at bounding box center [193, 66] width 175 height 10
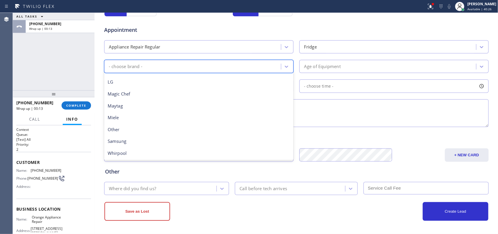
scroll to position [55, 0]
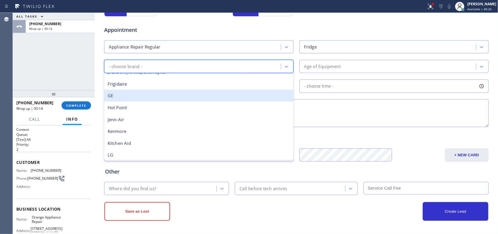
click at [152, 97] on div "GE" at bounding box center [198, 96] width 189 height 12
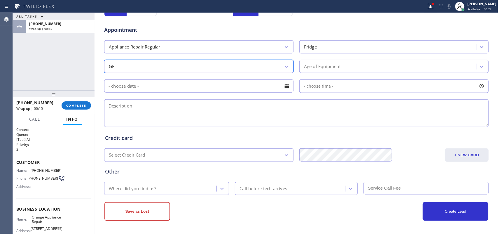
click at [341, 69] on div "Age of Equipment" at bounding box center [388, 66] width 175 height 10
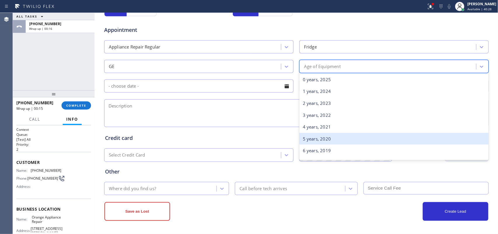
scroll to position [109, 0]
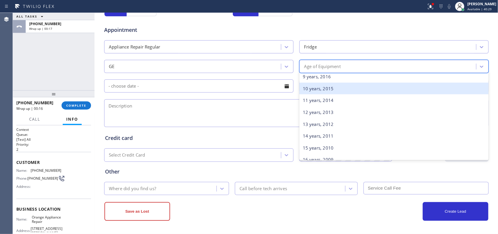
click at [344, 90] on div "10 years, 2015" at bounding box center [393, 89] width 189 height 12
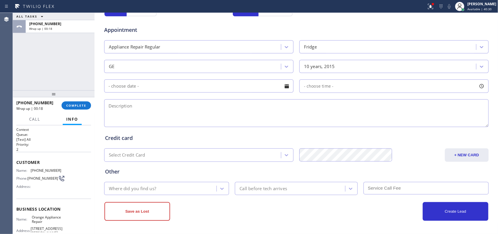
click at [283, 87] on div at bounding box center [287, 86] width 10 height 10
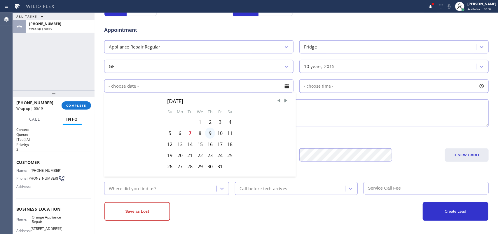
click at [209, 136] on div "9" at bounding box center [210, 132] width 10 height 11
type input "[DATE]"
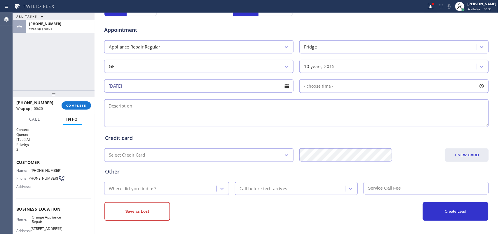
click at [480, 86] on div at bounding box center [482, 86] width 10 height 10
drag, startPoint x: 313, startPoint y: 123, endPoint x: 426, endPoint y: 124, distance: 112.9
click at [427, 124] on div at bounding box center [430, 121] width 7 height 12
drag, startPoint x: 300, startPoint y: 123, endPoint x: 387, endPoint y: 125, distance: 86.6
click at [387, 125] on div at bounding box center [388, 121] width 7 height 12
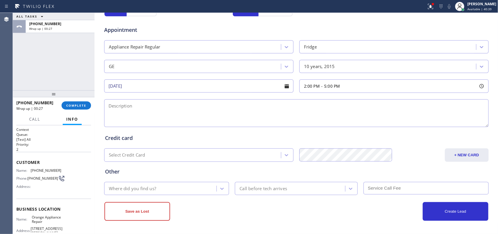
click at [241, 120] on textarea at bounding box center [296, 113] width 384 height 28
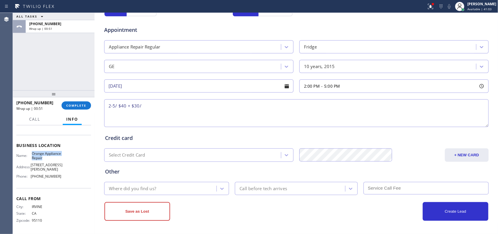
drag, startPoint x: 42, startPoint y: 160, endPoint x: 31, endPoint y: 148, distance: 17.0
click at [32, 151] on span "Orange Appliance Repair" at bounding box center [46, 155] width 29 height 9
copy span "Orange Appliance Repair"
click at [163, 107] on textarea "2-5/ $40 + $30/" at bounding box center [296, 113] width 384 height 28
paste textarea "GE Fridge FS SBS/ over [DEMOGRAPHIC_DATA]/ the freezer side seems to be leaking…"
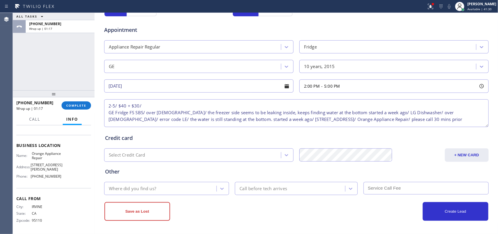
click at [153, 101] on textarea "2-5/ $40 + $30/ GE Fridge FS SBS/ over [DEMOGRAPHIC_DATA]/ the freezer side see…" at bounding box center [296, 113] width 384 height 28
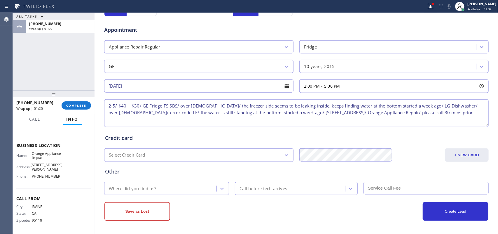
type textarea "2-5/ $40 + $30/ GE Fridge FS SBS/ over [DEMOGRAPHIC_DATA]/ the freezer side see…"
click at [177, 192] on div "Where did you find us?" at bounding box center [161, 188] width 111 height 10
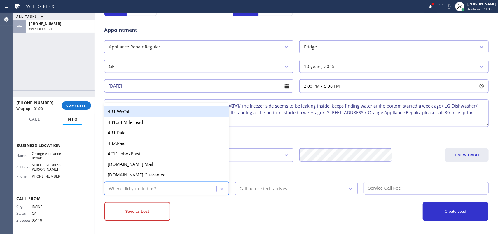
type input "g"
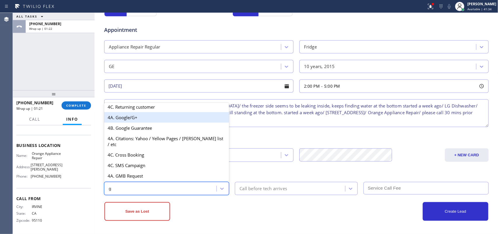
click at [140, 122] on div "4A. Google/G+" at bounding box center [166, 117] width 125 height 10
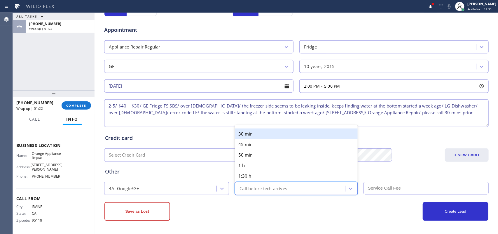
click at [273, 187] on div "Call before tech arrives" at bounding box center [263, 188] width 48 height 7
click at [270, 133] on div "30 min" at bounding box center [296, 133] width 123 height 10
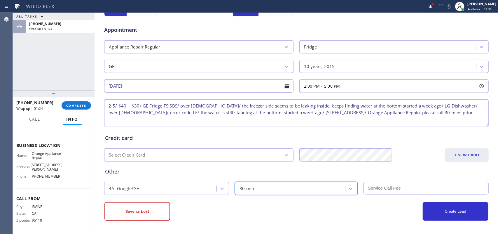
click at [420, 184] on input "text" at bounding box center [425, 188] width 125 height 13
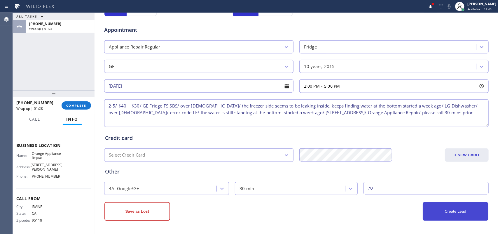
type input "70"
click at [442, 216] on button "Create Lead" at bounding box center [456, 211] width 66 height 19
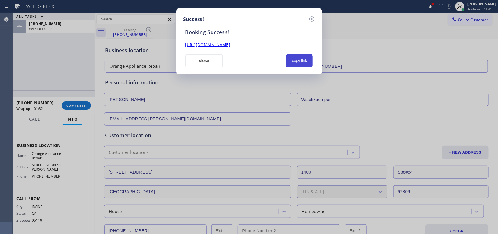
click at [300, 57] on button "copy link" at bounding box center [299, 60] width 27 height 13
click at [230, 44] on link "[URL][DOMAIN_NAME]" at bounding box center [207, 45] width 45 height 6
click at [210, 61] on button "close" at bounding box center [204, 60] width 38 height 13
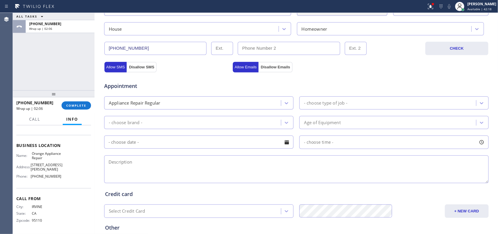
scroll to position [73, 0]
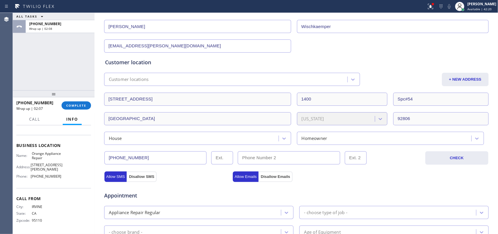
click at [133, 158] on input "[PHONE_NUMBER]" at bounding box center [155, 157] width 102 height 13
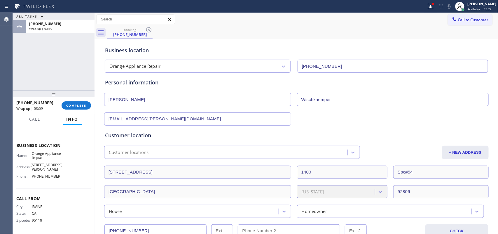
scroll to position [182, 0]
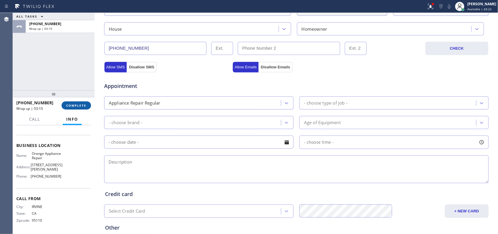
click at [82, 104] on span "COMPLETE" at bounding box center [76, 105] width 20 height 4
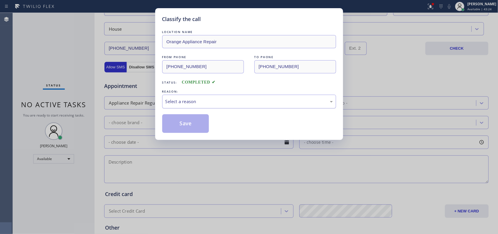
click at [189, 99] on div "Select a reason" at bounding box center [248, 101] width 167 height 7
drag, startPoint x: 181, startPoint y: 122, endPoint x: 178, endPoint y: 118, distance: 5.3
click at [181, 122] on button "Save" at bounding box center [185, 123] width 47 height 19
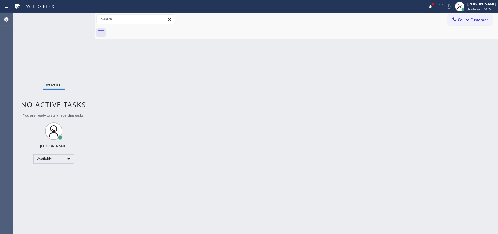
click at [63, 19] on div "Status No active tasks You are ready to start receiving tasks. [PERSON_NAME] Av…" at bounding box center [54, 123] width 82 height 221
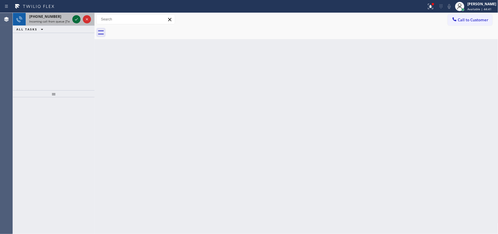
click at [75, 20] on icon at bounding box center [76, 19] width 7 height 7
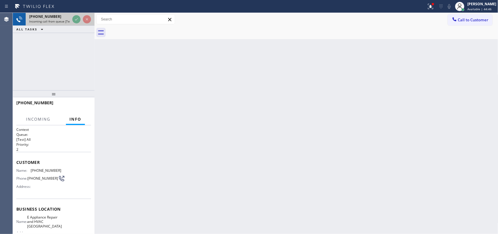
click at [51, 18] on span "[PHONE_NUMBER]" at bounding box center [45, 16] width 32 height 5
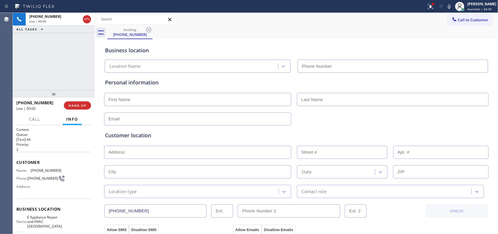
type input "[PHONE_NUMBER]"
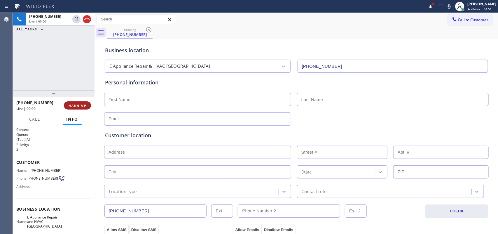
click at [76, 106] on span "HANG UP" at bounding box center [78, 105] width 18 height 4
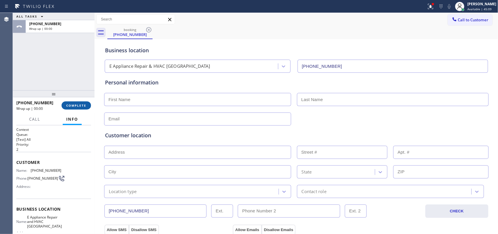
click at [80, 104] on span "COMPLETE" at bounding box center [76, 105] width 20 height 4
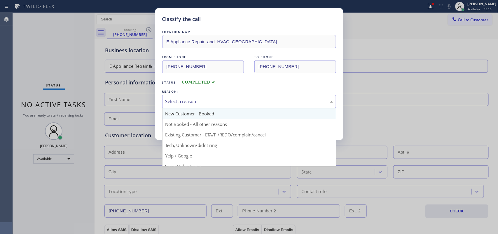
drag, startPoint x: 251, startPoint y: 99, endPoint x: 227, endPoint y: 114, distance: 28.7
click at [252, 99] on div "Select a reason" at bounding box center [248, 101] width 167 height 7
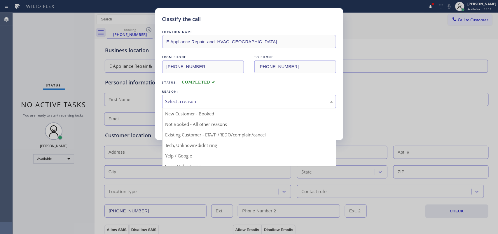
scroll to position [40, 0]
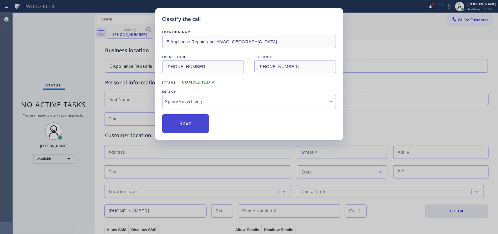
click at [195, 129] on button "Save" at bounding box center [185, 123] width 47 height 19
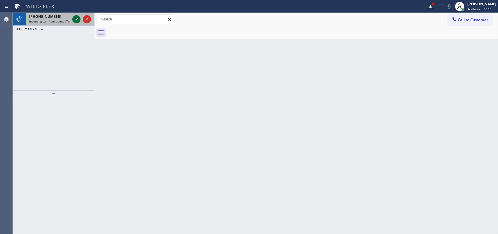
click at [75, 18] on icon at bounding box center [76, 19] width 7 height 7
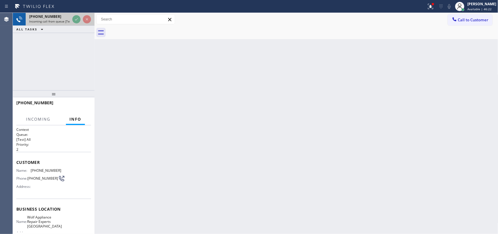
click at [66, 20] on span "Incoming call from queue [Test] All" at bounding box center [53, 21] width 48 height 4
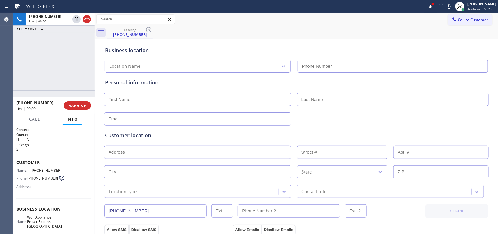
type input "[PHONE_NUMBER]"
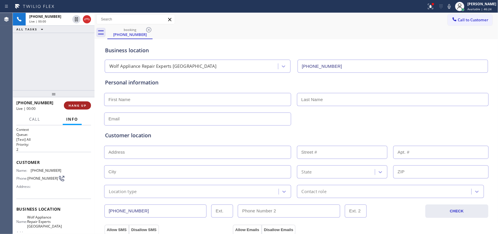
click at [84, 108] on button "HANG UP" at bounding box center [77, 105] width 27 height 8
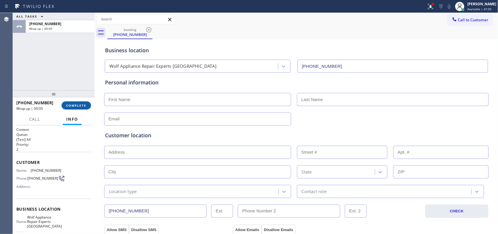
click at [66, 104] on span "COMPLETE" at bounding box center [76, 105] width 20 height 4
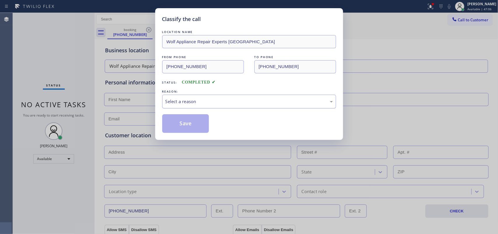
click at [210, 100] on div "Select a reason" at bounding box center [248, 101] width 167 height 7
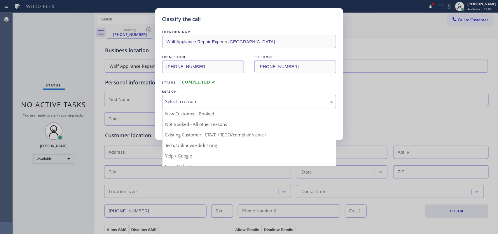
scroll to position [40, 0]
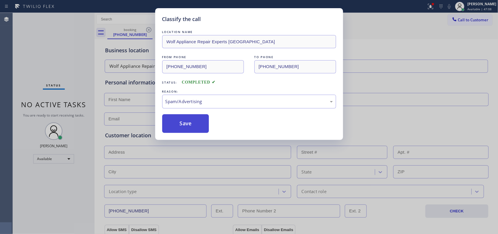
click at [192, 128] on button "Save" at bounding box center [185, 123] width 47 height 19
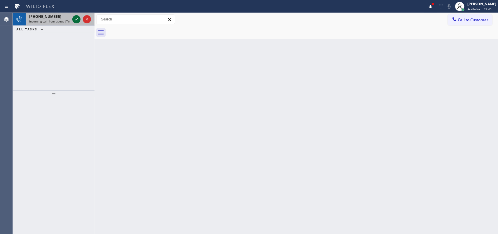
click at [76, 19] on icon at bounding box center [76, 19] width 7 height 7
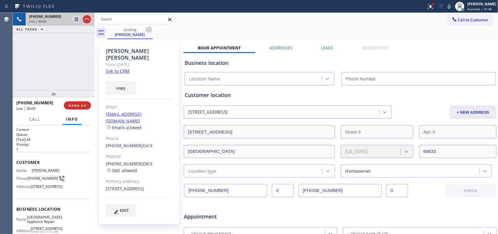
type input "[PHONE_NUMBER]"
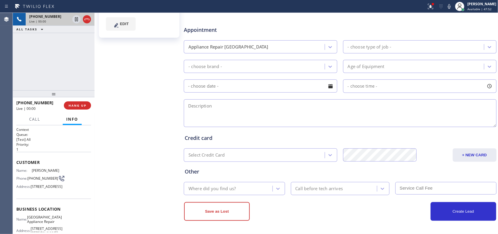
scroll to position [4, 0]
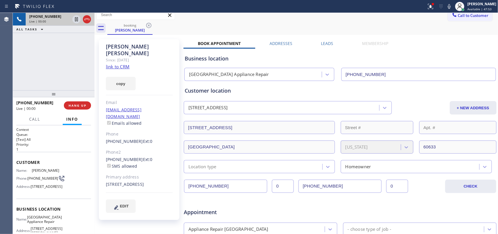
click at [128, 64] on link "link to CRM" at bounding box center [118, 67] width 24 height 6
click at [36, 115] on button "Call" at bounding box center [35, 118] width 18 height 11
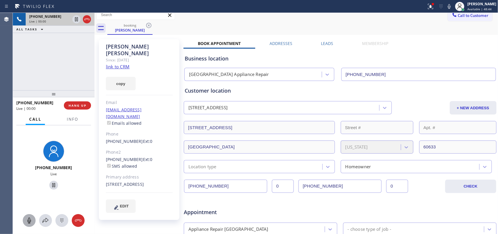
click at [27, 218] on icon at bounding box center [29, 220] width 7 height 7
click at [50, 185] on icon at bounding box center [53, 184] width 7 height 7
drag, startPoint x: 30, startPoint y: 219, endPoint x: 45, endPoint y: 195, distance: 28.6
click at [30, 218] on icon at bounding box center [29, 220] width 7 height 7
click at [52, 184] on icon at bounding box center [53, 184] width 7 height 7
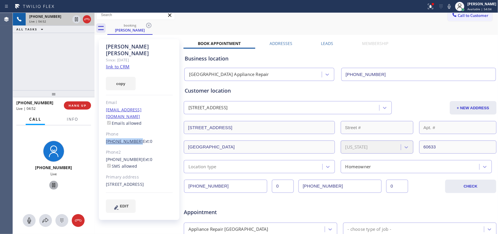
drag, startPoint x: 101, startPoint y: 129, endPoint x: 134, endPoint y: 129, distance: 32.7
click at [134, 129] on div "[PERSON_NAME] Since: [DATE] link to CRM copy Email [EMAIL_ADDRESS][DOMAIN_NAME]…" at bounding box center [139, 129] width 80 height 181
click at [30, 219] on icon at bounding box center [28, 220] width 3 height 6
click at [52, 185] on icon at bounding box center [53, 185] width 3 height 4
drag, startPoint x: 31, startPoint y: 218, endPoint x: 40, endPoint y: 204, distance: 16.7
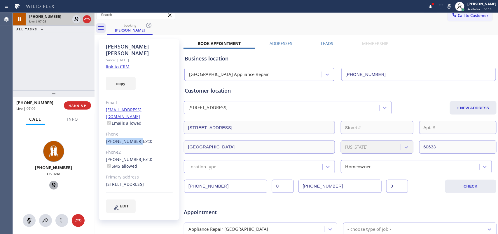
click at [30, 218] on icon at bounding box center [29, 220] width 7 height 7
click at [52, 186] on icon at bounding box center [54, 185] width 4 height 4
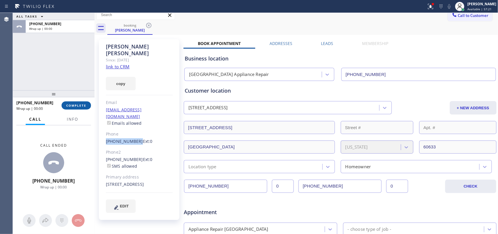
click at [78, 105] on span "COMPLETE" at bounding box center [76, 105] width 20 height 4
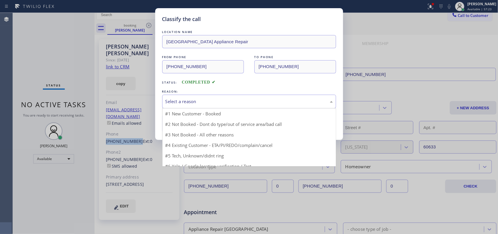
click at [281, 99] on div "Select a reason" at bounding box center [248, 101] width 167 height 7
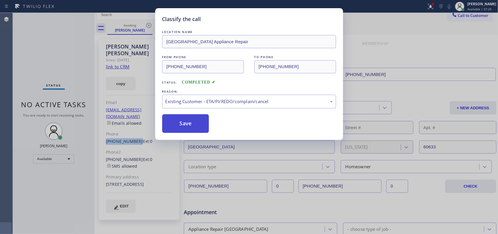
click at [181, 130] on button "Save" at bounding box center [185, 123] width 47 height 19
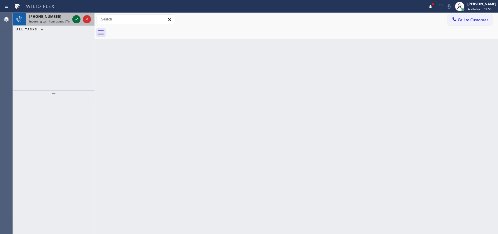
click at [74, 19] on icon at bounding box center [76, 19] width 7 height 7
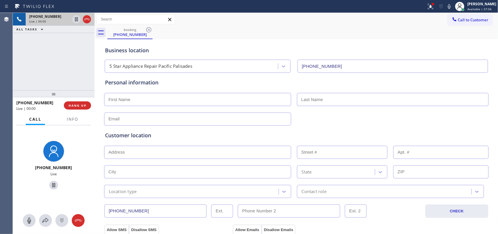
type input "[PHONE_NUMBER]"
click at [76, 118] on span "Info" at bounding box center [72, 118] width 11 height 5
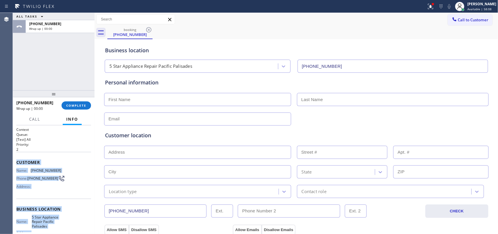
drag, startPoint x: 62, startPoint y: 173, endPoint x: 14, endPoint y: 162, distance: 49.3
click at [14, 162] on div "Context Queue: [Test] All Priority: 2 Customer Name: [PHONE_NUMBER] Phone: [PHO…" at bounding box center [54, 179] width 82 height 109
click at [71, 104] on span "COMPLETE" at bounding box center [76, 105] width 20 height 4
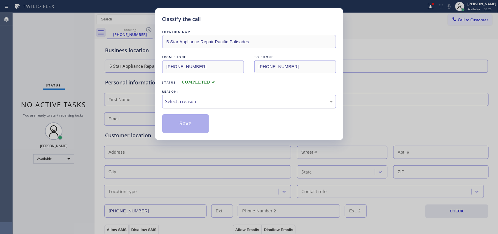
click at [226, 101] on div "Select a reason" at bounding box center [248, 101] width 167 height 7
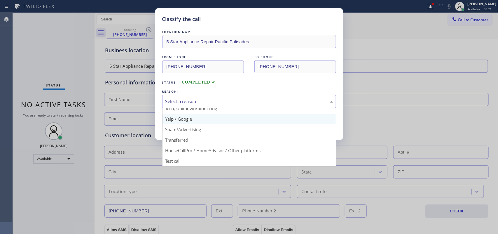
scroll to position [3, 0]
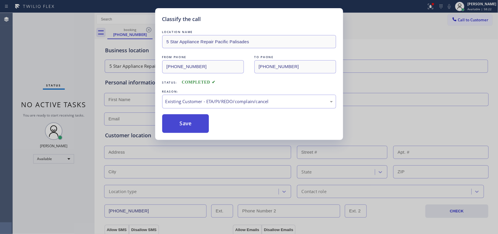
click at [190, 129] on button "Save" at bounding box center [185, 123] width 47 height 19
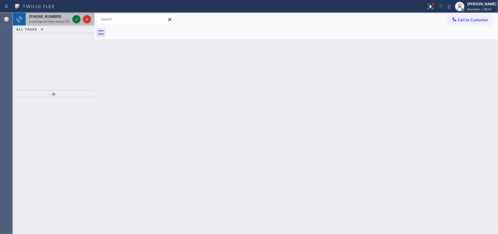
click at [76, 18] on icon at bounding box center [76, 19] width 7 height 7
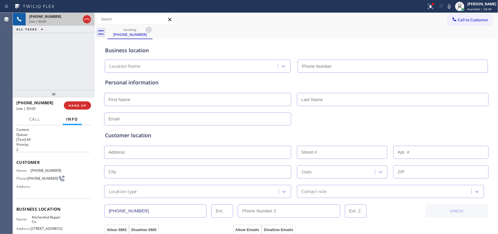
type input "[PHONE_NUMBER]"
click at [79, 107] on button "HANG UP" at bounding box center [77, 105] width 27 height 8
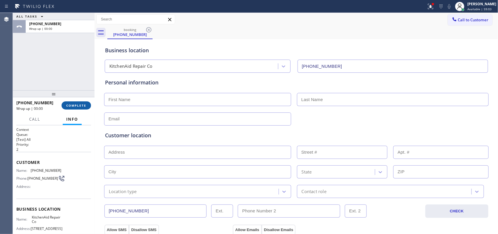
click at [79, 107] on button "COMPLETE" at bounding box center [76, 105] width 29 height 8
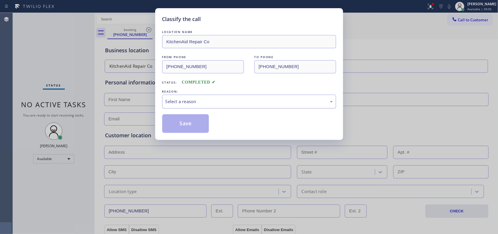
click at [203, 101] on div "Select a reason" at bounding box center [248, 101] width 167 height 7
click at [199, 124] on button "Save" at bounding box center [185, 123] width 47 height 19
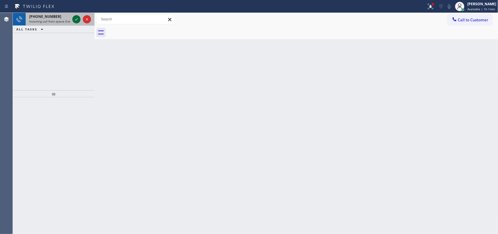
click at [77, 20] on icon at bounding box center [76, 19] width 7 height 7
click at [76, 18] on icon at bounding box center [76, 19] width 7 height 7
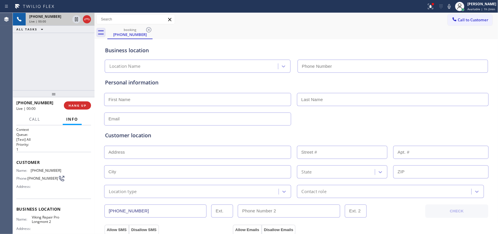
type input "[PHONE_NUMBER]"
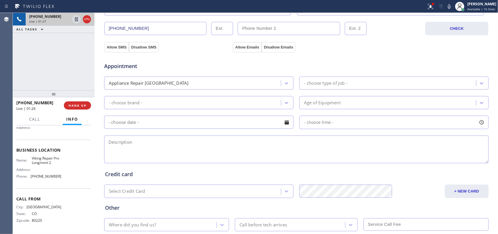
scroll to position [219, 0]
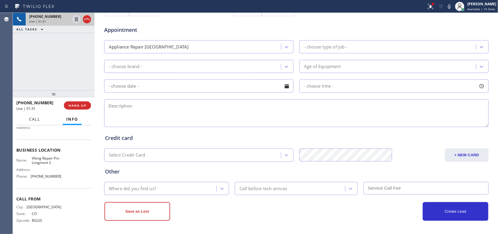
click at [36, 119] on span "Call" at bounding box center [34, 118] width 11 height 5
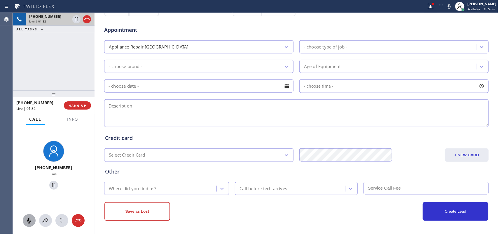
click at [29, 219] on icon at bounding box center [29, 220] width 7 height 7
click at [52, 185] on icon at bounding box center [53, 185] width 3 height 4
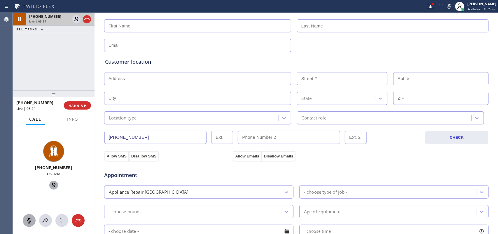
scroll to position [0, 0]
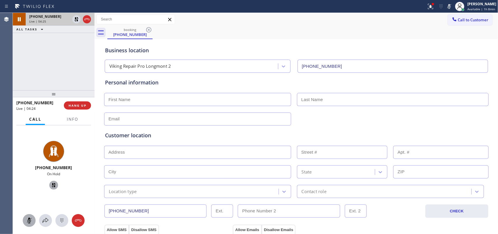
click at [27, 218] on icon at bounding box center [29, 220] width 7 height 7
click at [52, 185] on icon at bounding box center [53, 184] width 7 height 7
drag, startPoint x: 29, startPoint y: 220, endPoint x: 34, endPoint y: 214, distance: 7.1
click at [29, 220] on icon at bounding box center [29, 220] width 7 height 7
click at [53, 183] on icon at bounding box center [53, 184] width 7 height 7
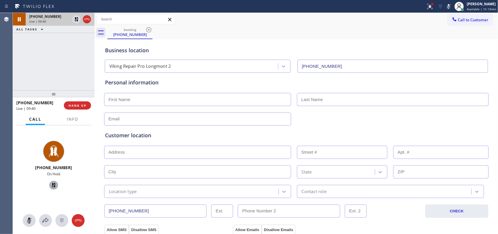
click at [29, 181] on div "[PHONE_NUMBER] On Hold" at bounding box center [54, 165] width 50 height 55
drag, startPoint x: 29, startPoint y: 218, endPoint x: 53, endPoint y: 186, distance: 39.6
click at [30, 217] on icon at bounding box center [29, 220] width 7 height 7
click at [53, 183] on icon at bounding box center [53, 184] width 7 height 7
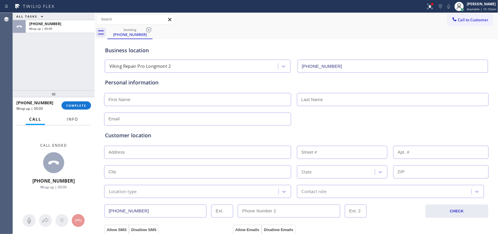
click at [73, 118] on span "Info" at bounding box center [72, 118] width 11 height 5
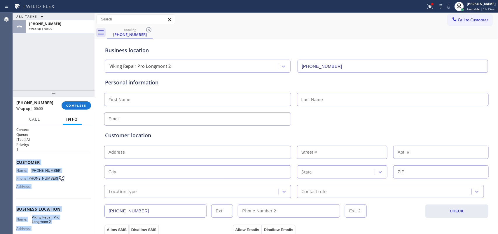
drag, startPoint x: 56, startPoint y: 180, endPoint x: 17, endPoint y: 160, distance: 44.0
click at [17, 160] on div "Context Queue: [Test] All Priority: 1 Customer Name: [PHONE_NUMBER] Phone: [PHO…" at bounding box center [53, 209] width 75 height 164
click at [83, 103] on span "COMPLETE" at bounding box center [76, 105] width 20 height 4
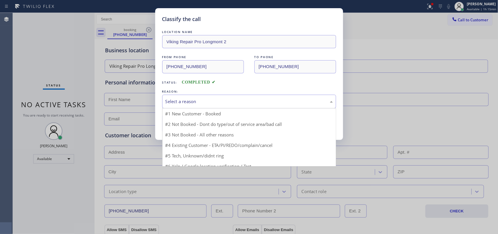
click at [232, 104] on div "Select a reason" at bounding box center [248, 101] width 167 height 7
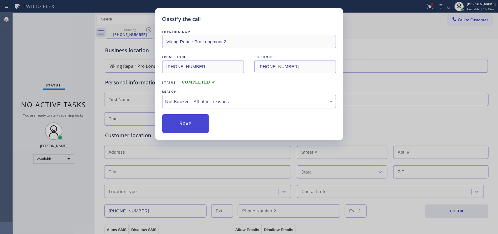
click at [193, 124] on button "Save" at bounding box center [185, 123] width 47 height 19
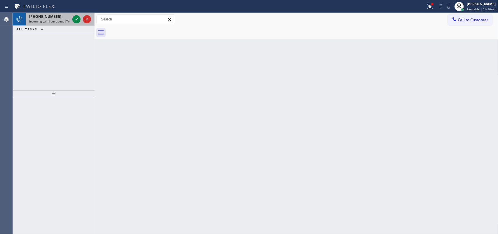
drag, startPoint x: 56, startPoint y: 18, endPoint x: 77, endPoint y: 18, distance: 21.0
click at [56, 18] on div "[PHONE_NUMBER]" at bounding box center [49, 16] width 41 height 5
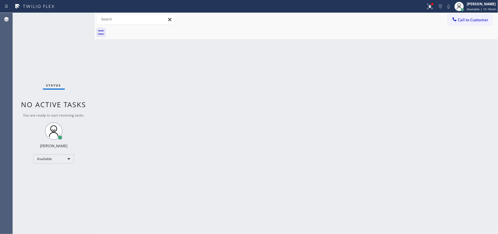
click at [76, 18] on div "Status No active tasks You are ready to start receiving tasks. [PERSON_NAME] Av…" at bounding box center [54, 123] width 82 height 221
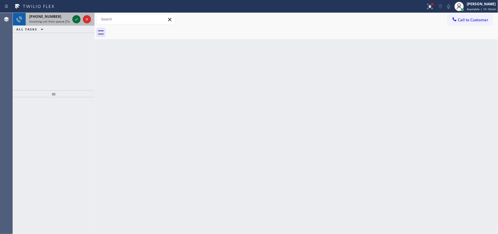
click at [76, 21] on icon at bounding box center [76, 19] width 7 height 7
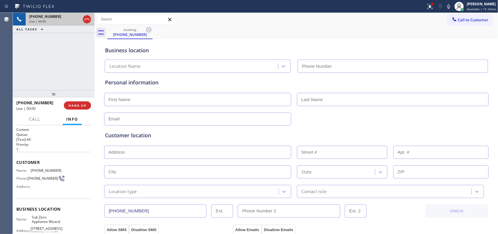
type input "[PHONE_NUMBER]"
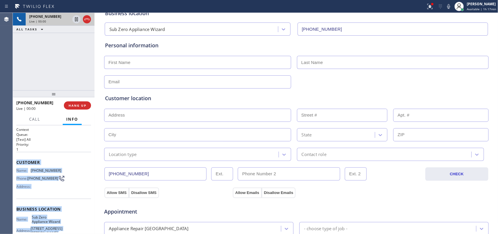
drag, startPoint x: 60, startPoint y: 181, endPoint x: 16, endPoint y: 162, distance: 47.7
click at [16, 162] on div "Context Queue: [Test] All Priority: 1 Customer Name: [PHONE_NUMBER] Phone: [PHO…" at bounding box center [53, 211] width 75 height 169
click at [75, 103] on button "HANG UP" at bounding box center [77, 105] width 27 height 8
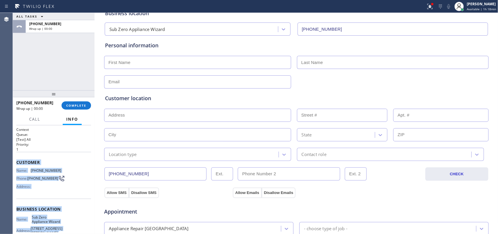
drag, startPoint x: 75, startPoint y: 106, endPoint x: 225, endPoint y: 126, distance: 151.5
click at [76, 106] on span "COMPLETE" at bounding box center [76, 105] width 20 height 4
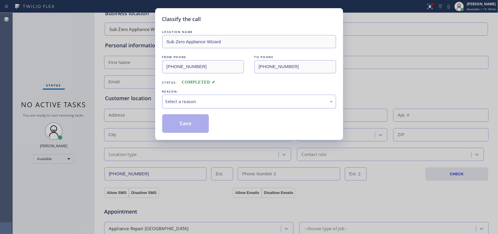
click at [235, 98] on div "Select a reason" at bounding box center [248, 101] width 167 height 7
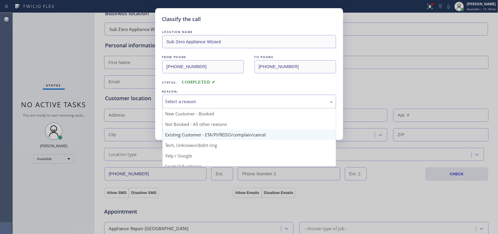
scroll to position [40, 0]
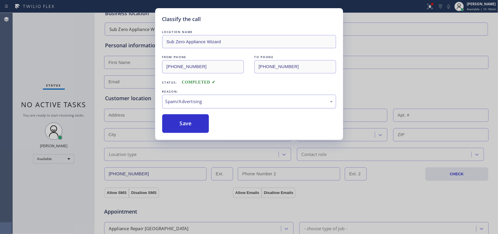
click at [221, 101] on div "Spam/Advertising" at bounding box center [248, 101] width 167 height 7
click at [199, 125] on button "Save" at bounding box center [185, 123] width 47 height 19
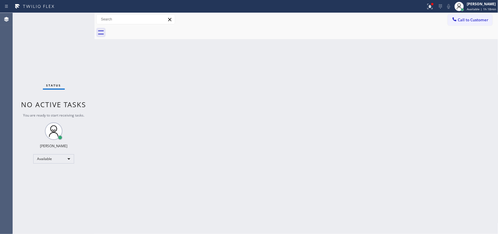
click at [27, 24] on div "Status No active tasks You are ready to start receiving tasks. [PERSON_NAME] Av…" at bounding box center [54, 123] width 82 height 221
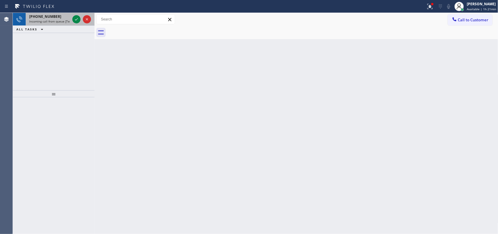
click at [64, 14] on div "[PHONE_NUMBER]" at bounding box center [49, 16] width 41 height 5
click at [76, 15] on div at bounding box center [81, 19] width 21 height 13
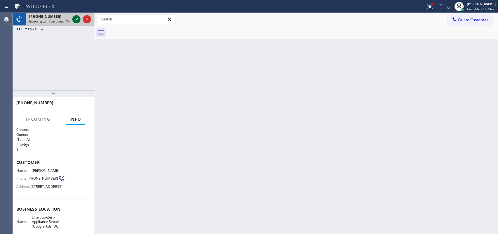
click at [76, 15] on button at bounding box center [76, 19] width 8 height 8
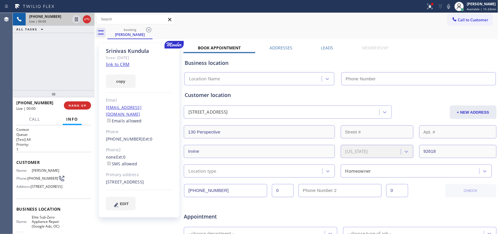
type input "[PHONE_NUMBER]"
click at [118, 64] on link "link to CRM" at bounding box center [118, 64] width 24 height 6
click at [33, 120] on span "Call" at bounding box center [34, 118] width 11 height 5
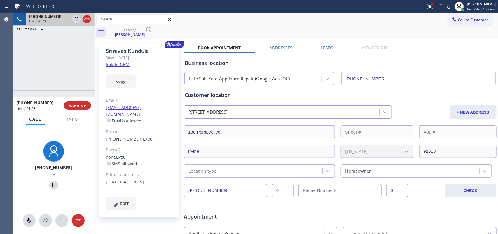
drag, startPoint x: 28, startPoint y: 219, endPoint x: 35, endPoint y: 211, distance: 10.1
click at [28, 219] on icon at bounding box center [28, 220] width 3 height 6
click at [50, 184] on icon at bounding box center [53, 184] width 7 height 7
click at [26, 216] on button at bounding box center [29, 220] width 13 height 13
click at [52, 187] on icon at bounding box center [53, 184] width 7 height 7
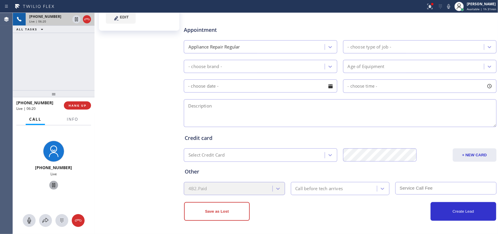
scroll to position [5, 0]
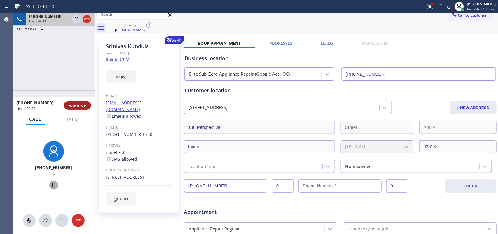
click at [85, 107] on span "HANG UP" at bounding box center [78, 105] width 18 height 4
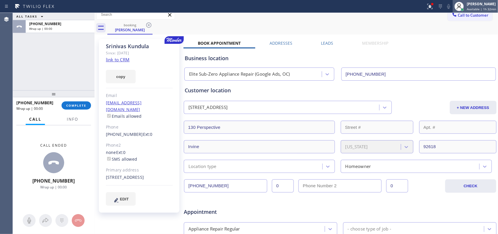
click at [474, 8] on span "Available | 1h 32min" at bounding box center [481, 9] width 29 height 4
click at [484, 6] on div "[PERSON_NAME]" at bounding box center [481, 3] width 29 height 5
click at [482, 9] on span "Available | 1h 33min" at bounding box center [481, 9] width 29 height 4
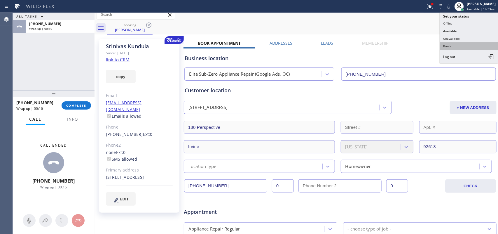
click at [464, 45] on button "Break" at bounding box center [469, 46] width 58 height 8
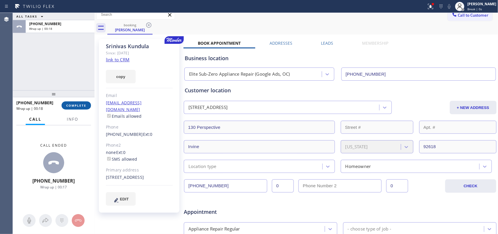
drag, startPoint x: 89, startPoint y: 101, endPoint x: 85, endPoint y: 104, distance: 4.6
click at [88, 102] on div "[PHONE_NUMBER] Wrap up | 00:18 COMPLETE" at bounding box center [53, 105] width 75 height 15
click at [84, 104] on span "COMPLETE" at bounding box center [76, 105] width 20 height 4
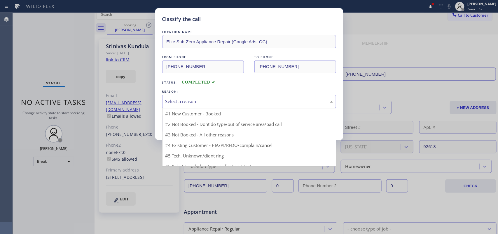
click at [282, 95] on div "Select a reason" at bounding box center [249, 101] width 174 height 14
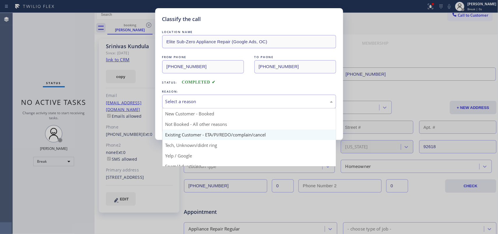
scroll to position [40, 0]
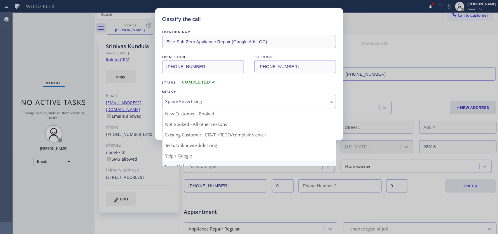
click at [229, 99] on div "Spam/Advertising" at bounding box center [248, 101] width 167 height 7
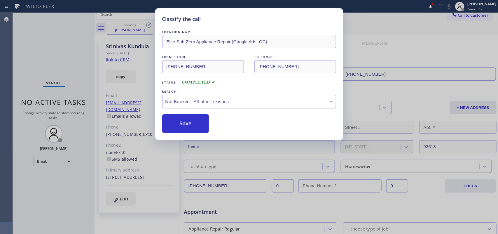
click at [241, 99] on div "Not Booked - All other reasons" at bounding box center [248, 101] width 167 height 7
click at [196, 130] on button "Save" at bounding box center [185, 123] width 47 height 19
